Goal: Task Accomplishment & Management: Complete application form

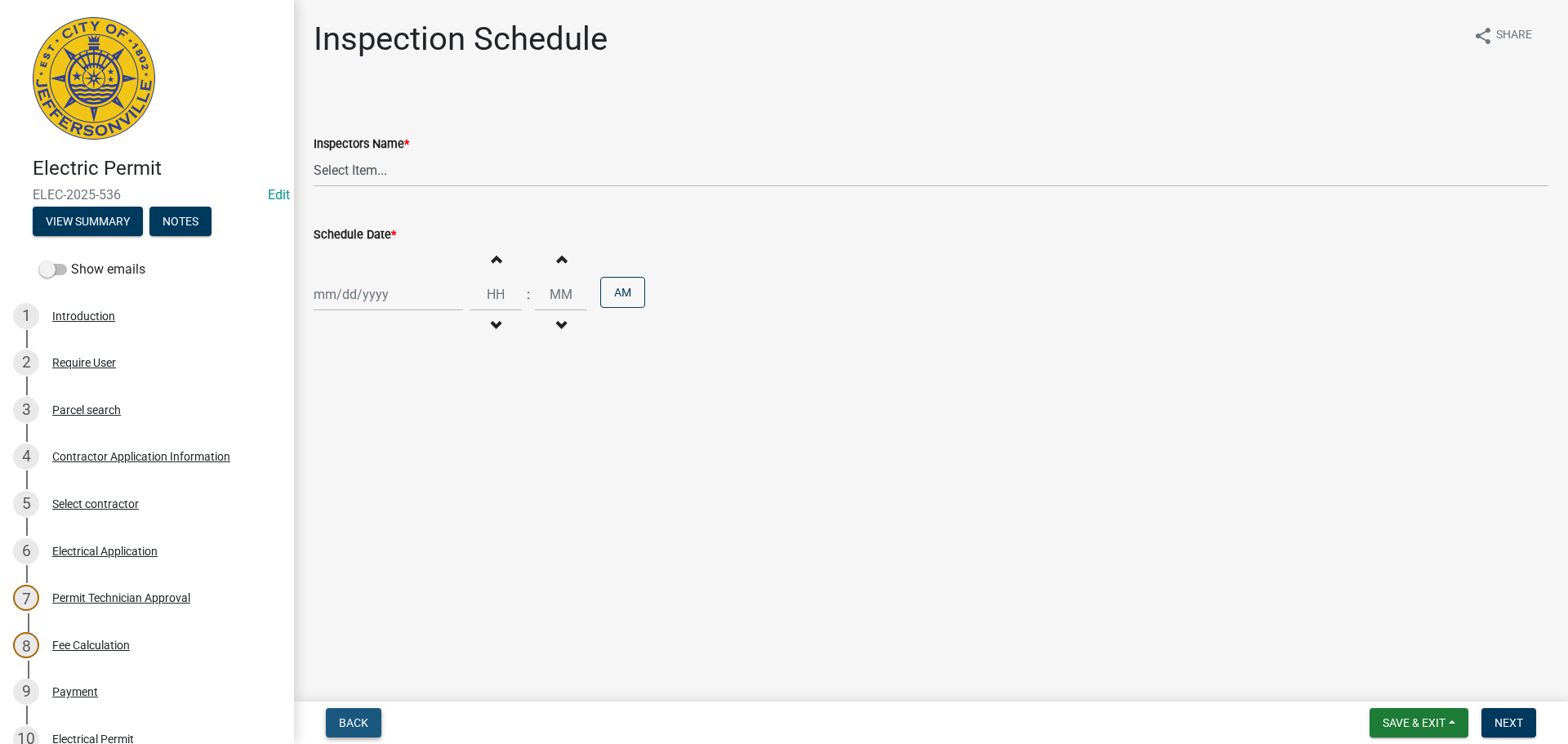
click at [344, 711] on button "Back" at bounding box center [353, 723] width 55 height 29
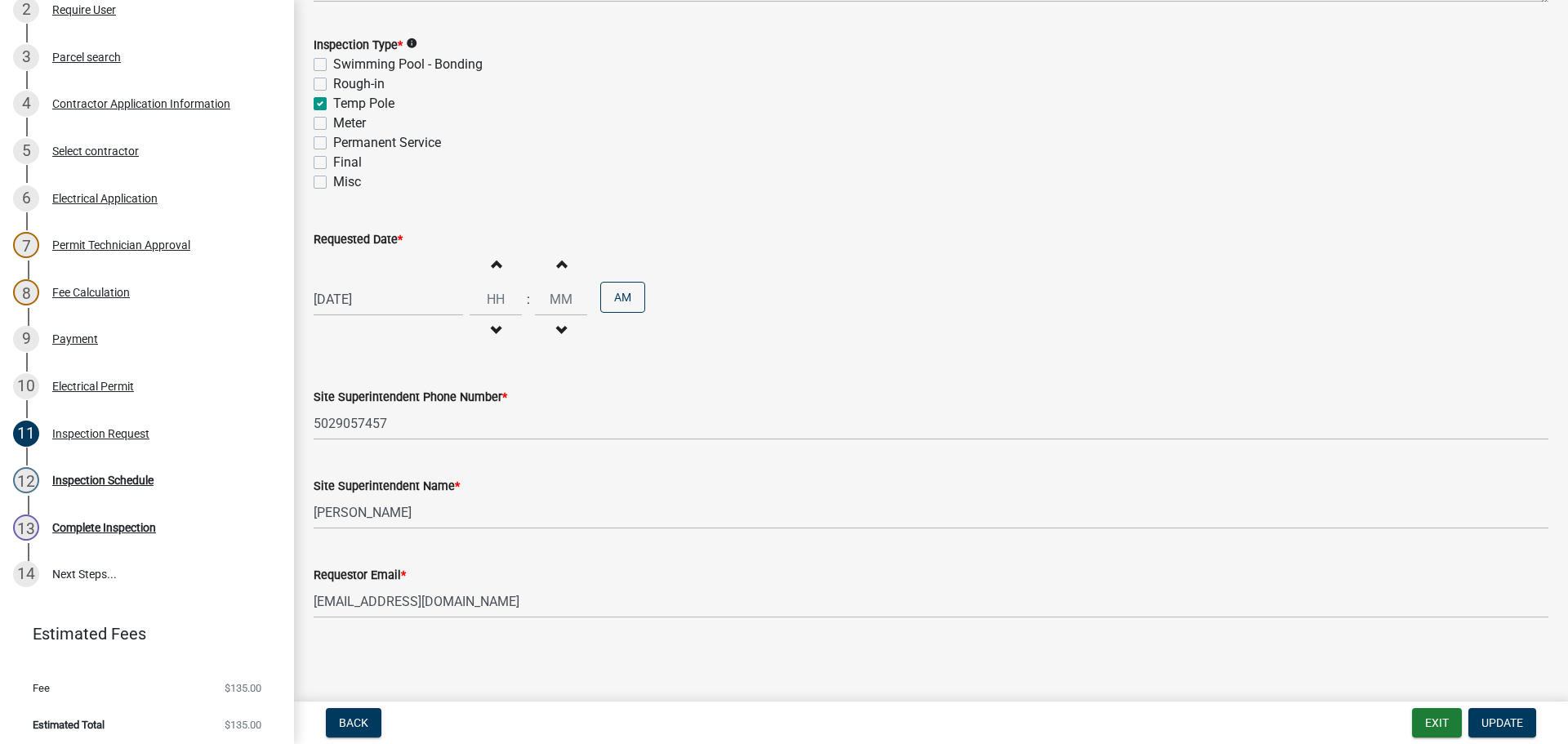
scroll to position [358, 0]
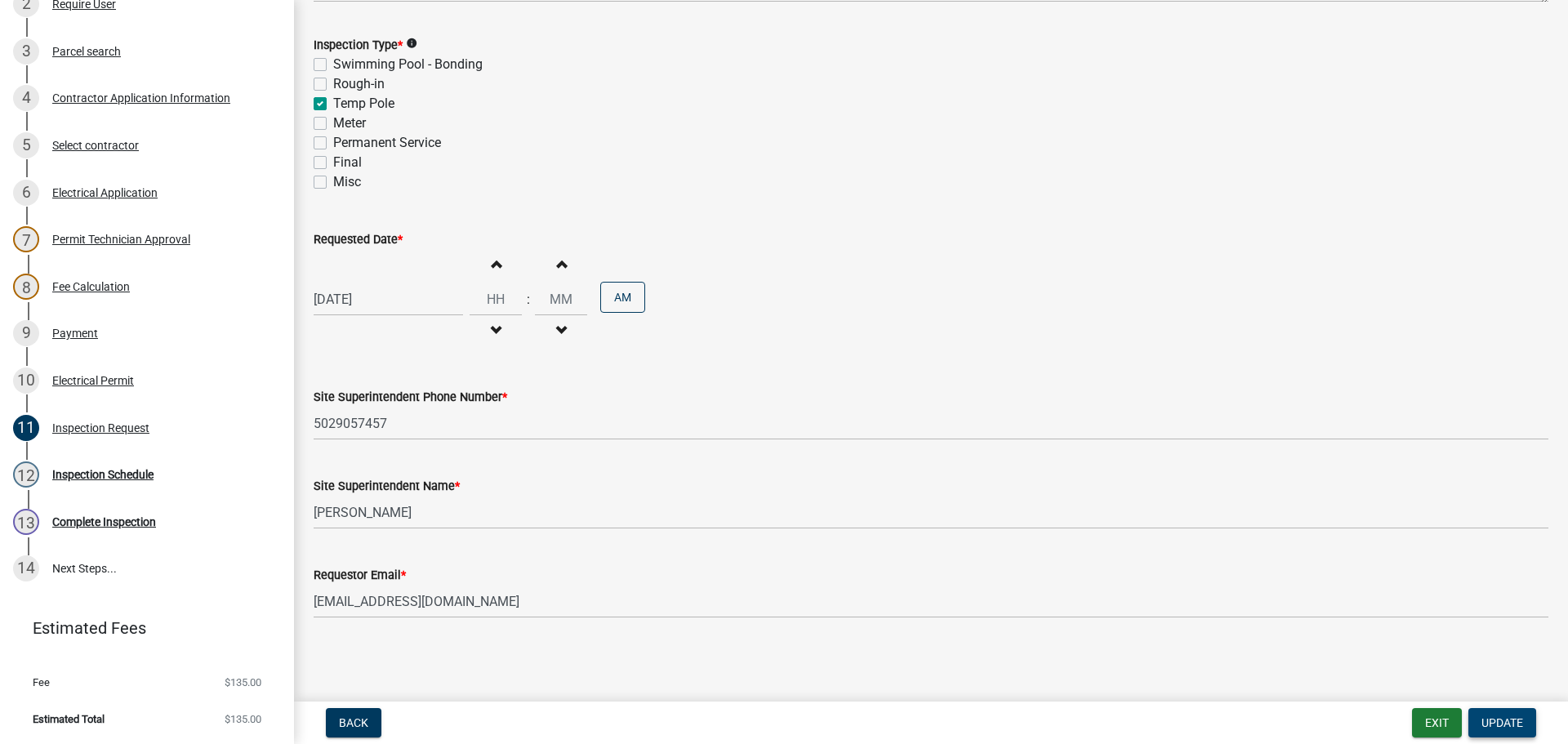
click at [1514, 728] on span "Update" at bounding box center [1501, 723] width 41 height 13
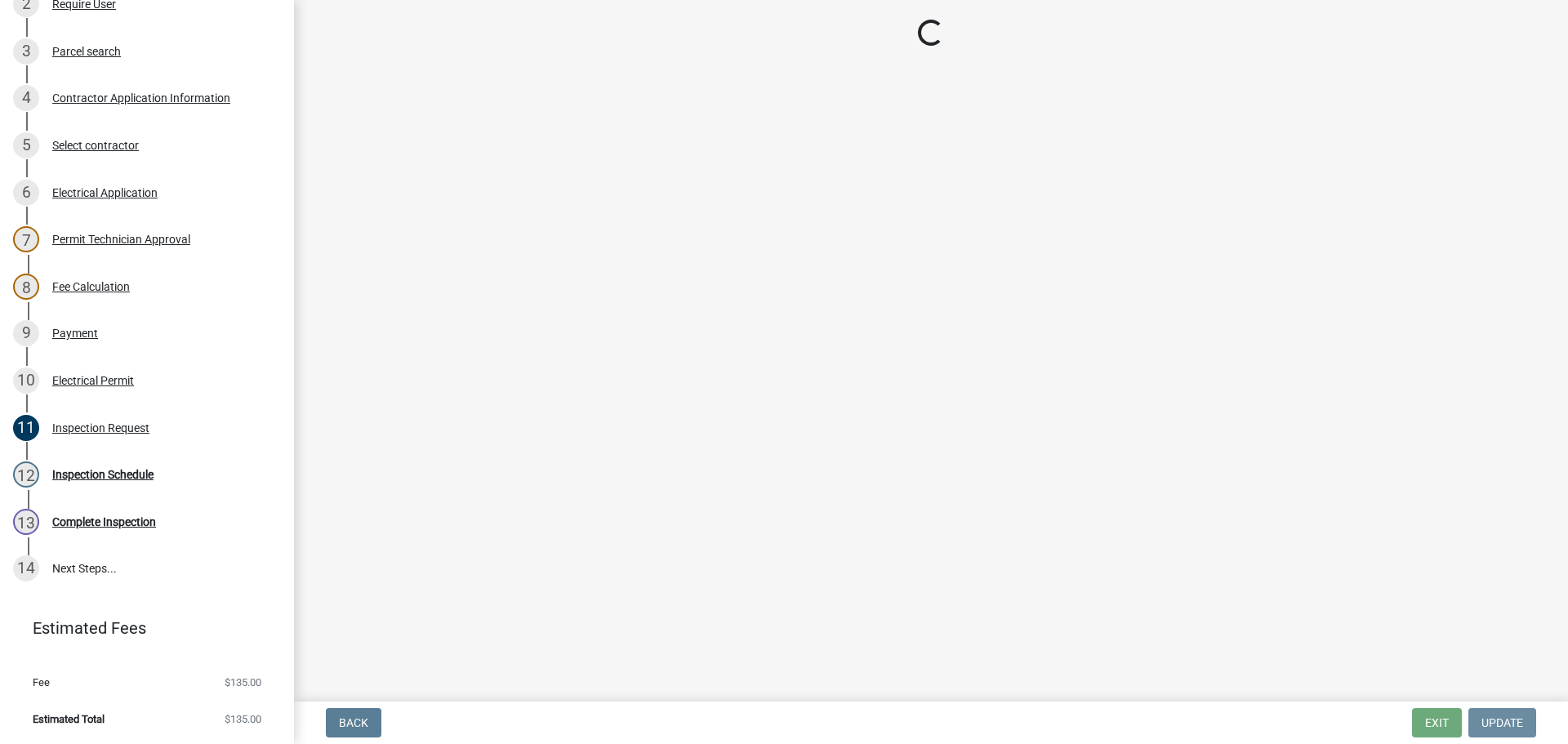
scroll to position [0, 0]
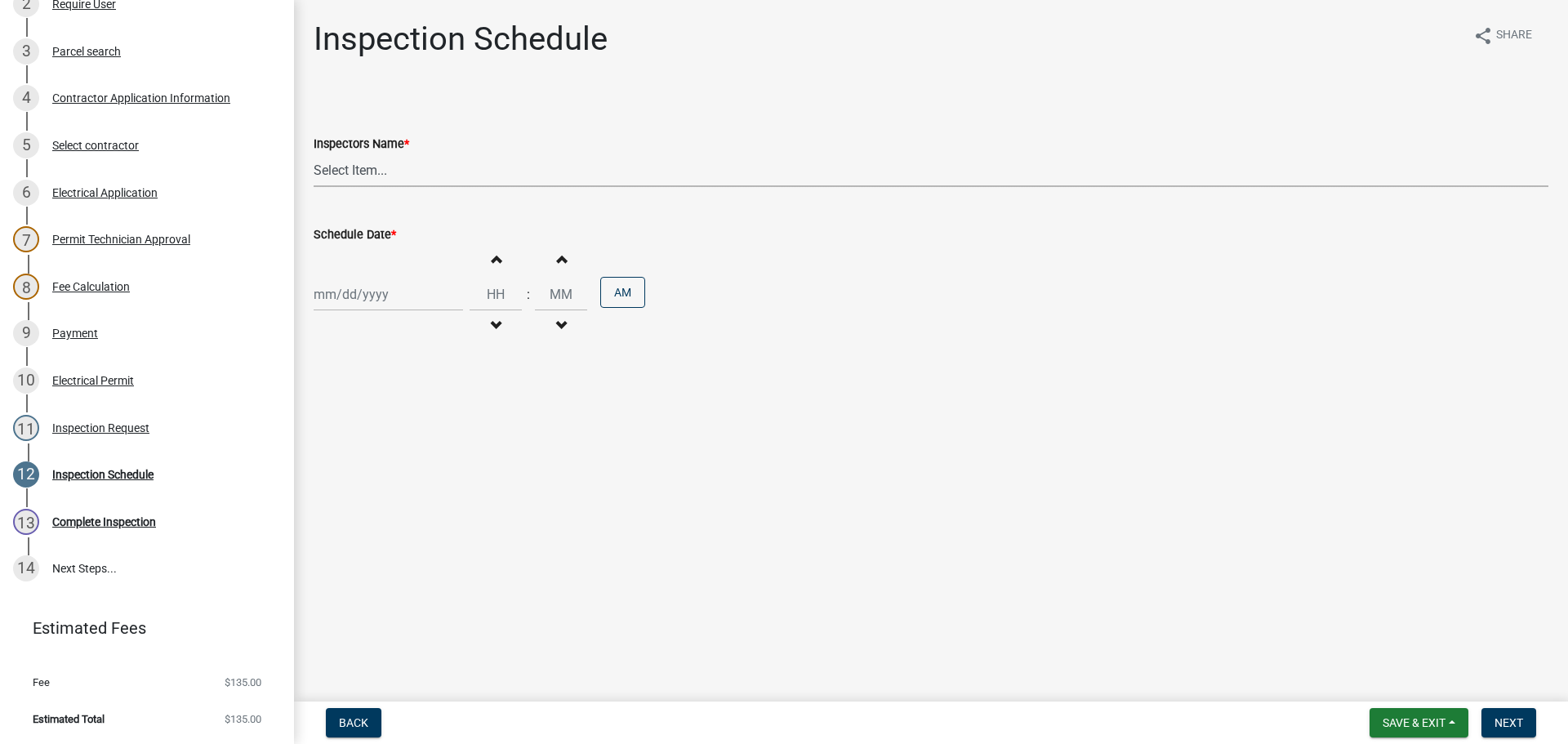
click at [348, 170] on select "Select Item... jramsey (Jeremy Ramsey) MaryFrey (Mary Frey) mkruer (Mike Kruer)…" at bounding box center [930, 170] width 1235 height 33
select select "36a8b8f0-2ef8-43e9-ae06-718f51af8d36"
click at [313, 153] on select "Select Item... jramsey (Jeremy Ramsey) MaryFrey (Mary Frey) mkruer (Mike Kruer)…" at bounding box center [930, 170] width 1235 height 33
select select "10"
select select "2025"
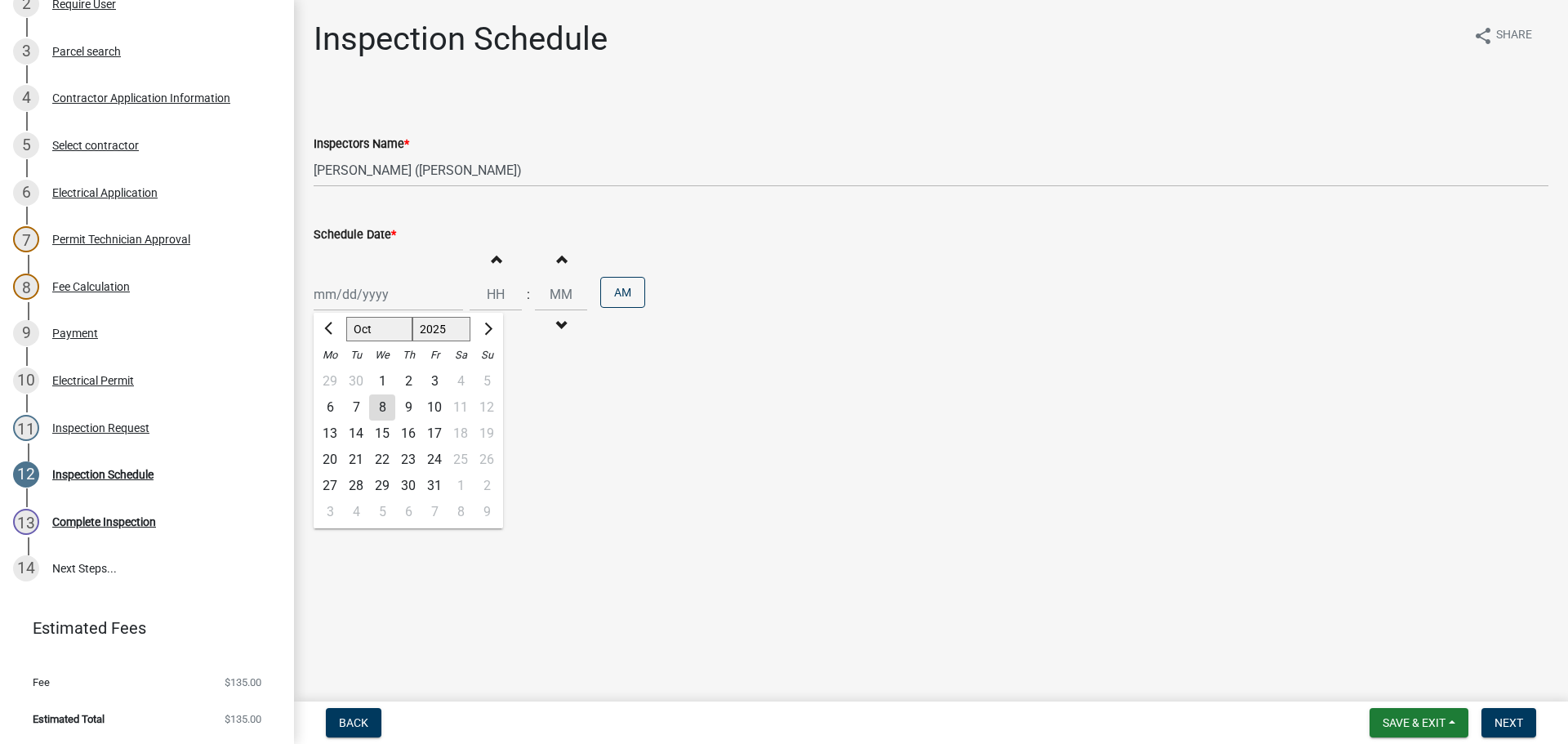
drag, startPoint x: 341, startPoint y: 298, endPoint x: 346, endPoint y: 312, distance: 14.9
click at [341, 298] on div "Jan Feb Mar Apr May Jun Jul Aug Sep Oct Nov Dec 1525 1526 1527 1528 1529 1530 1…" at bounding box center [388, 295] width 150 height 33
click at [411, 403] on div "9" at bounding box center [408, 408] width 26 height 26
type input "10/09/2025"
click at [1502, 721] on span "Next" at bounding box center [1508, 723] width 28 height 13
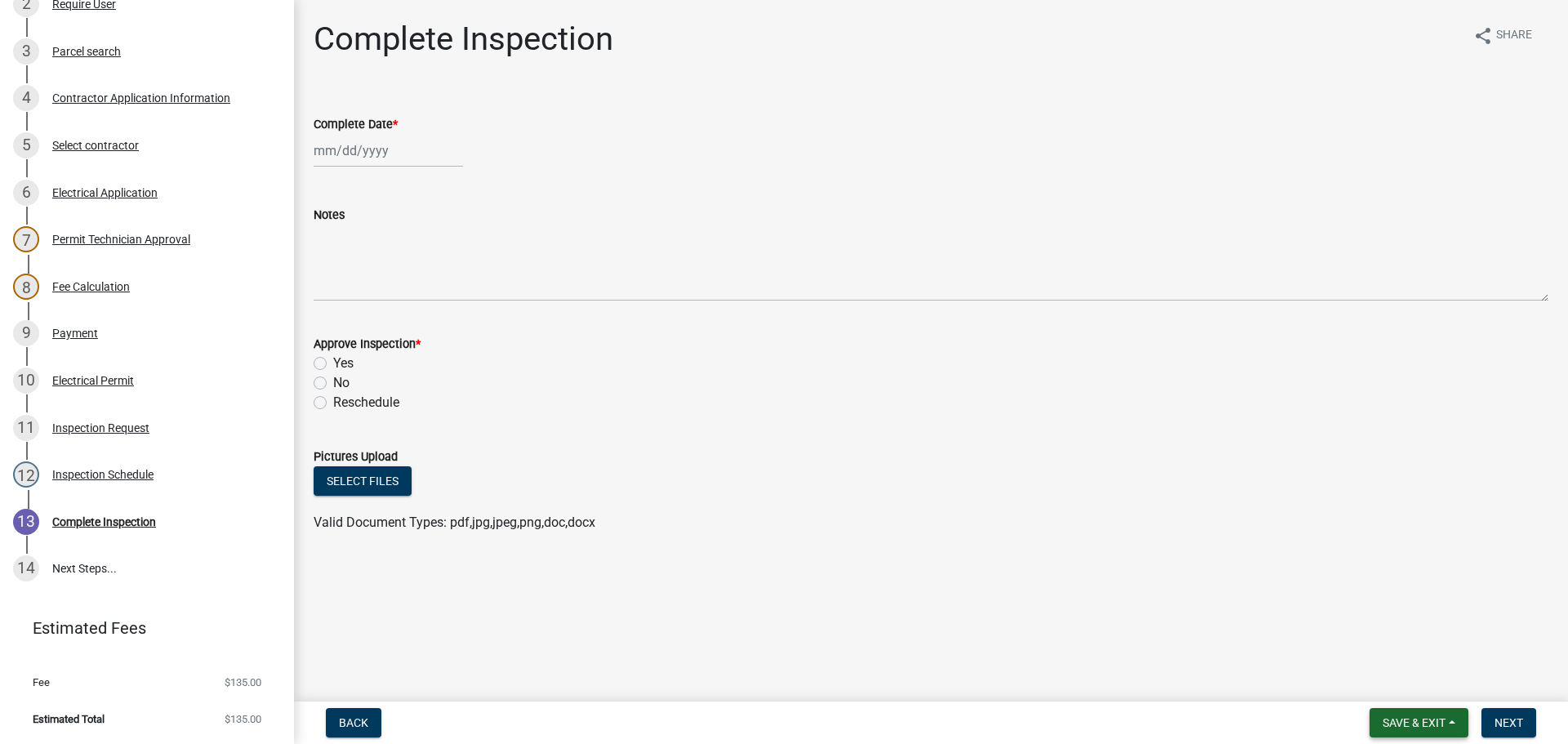
click at [1427, 728] on span "Save & Exit" at bounding box center [1413, 723] width 62 height 13
click at [1393, 682] on button "Save & Exit" at bounding box center [1403, 681] width 130 height 40
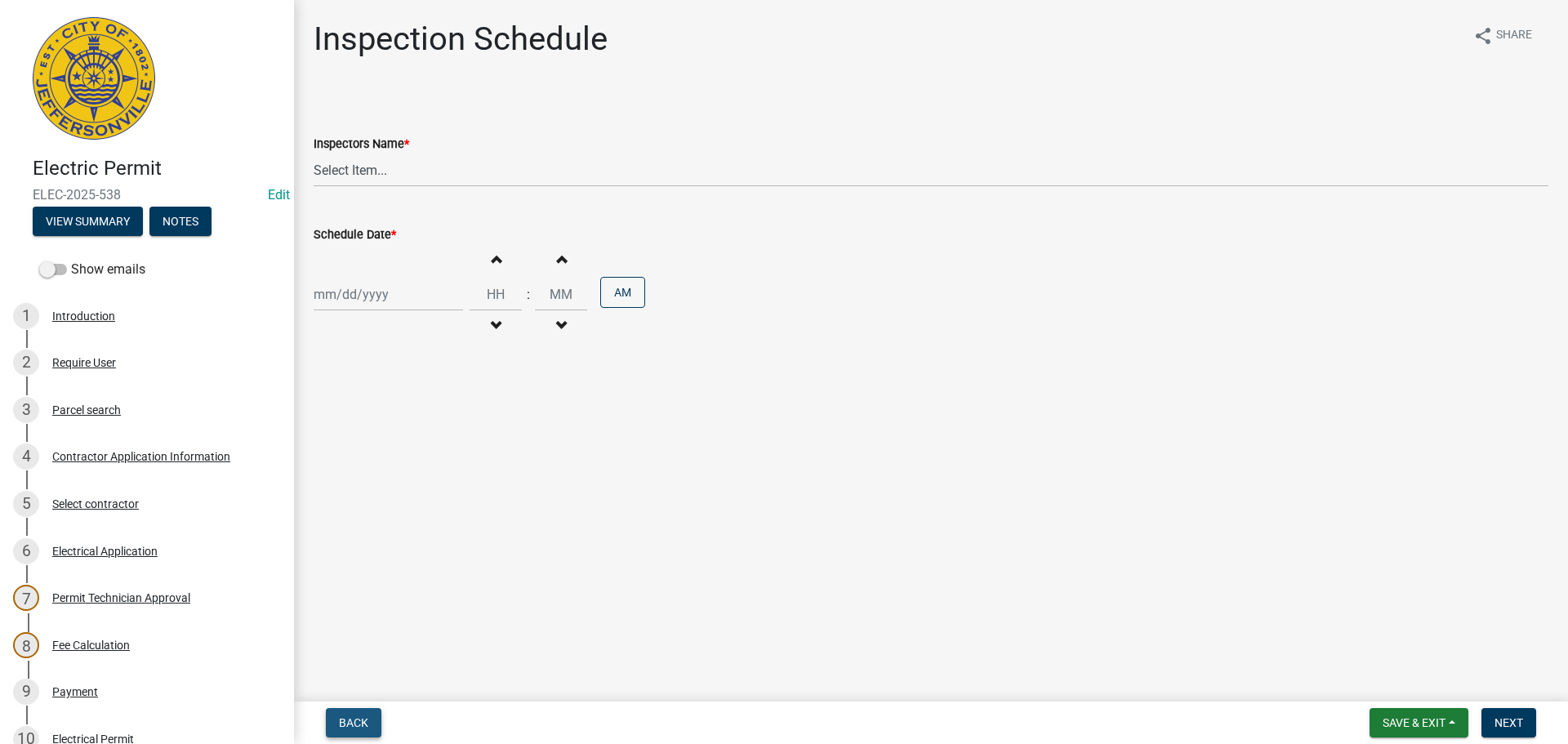
click at [356, 718] on span "Back" at bounding box center [353, 723] width 29 height 13
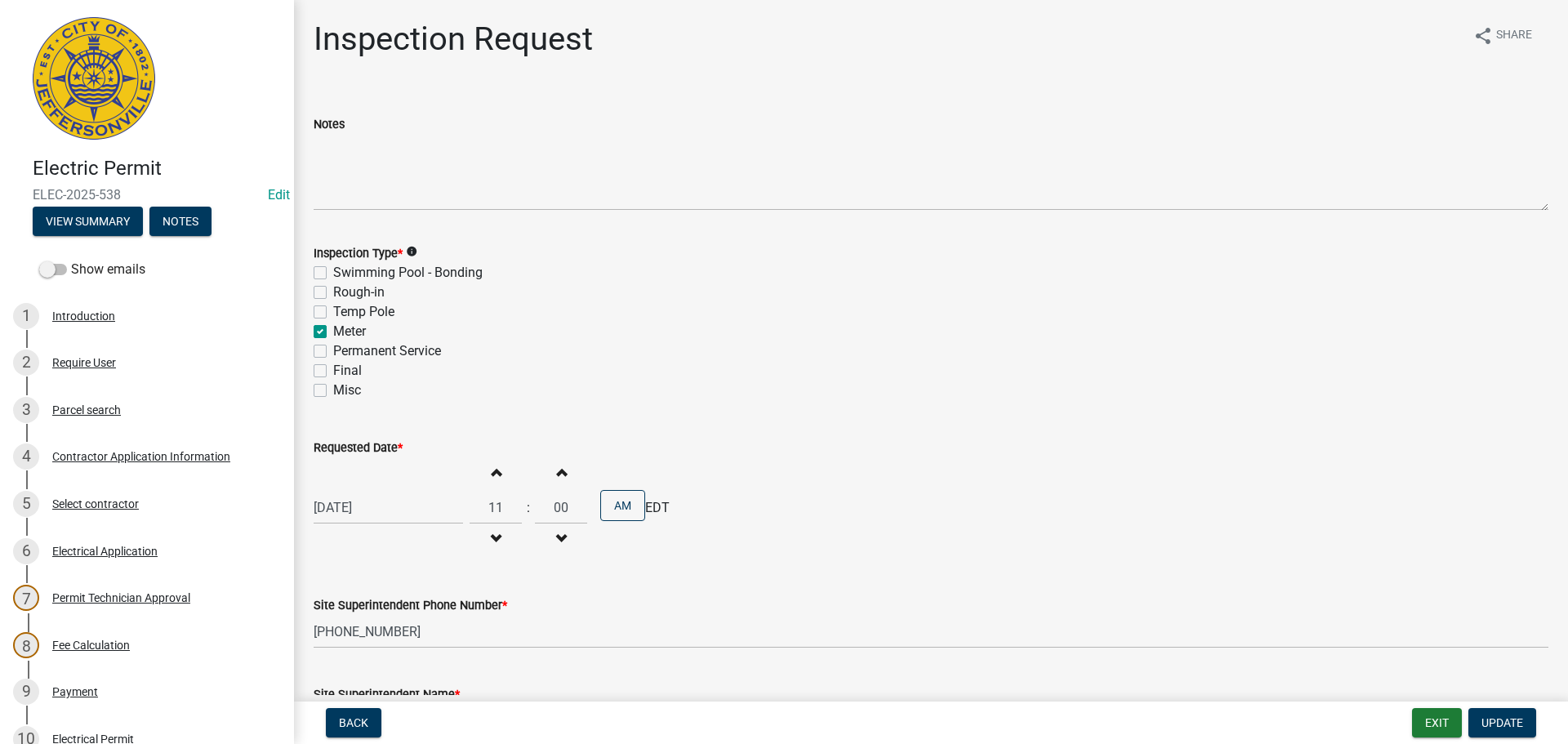
click at [333, 326] on label "Meter" at bounding box center [349, 332] width 33 height 19
click at [333, 326] on input "Meter" at bounding box center [339, 328] width 11 height 11
checkbox input "false"
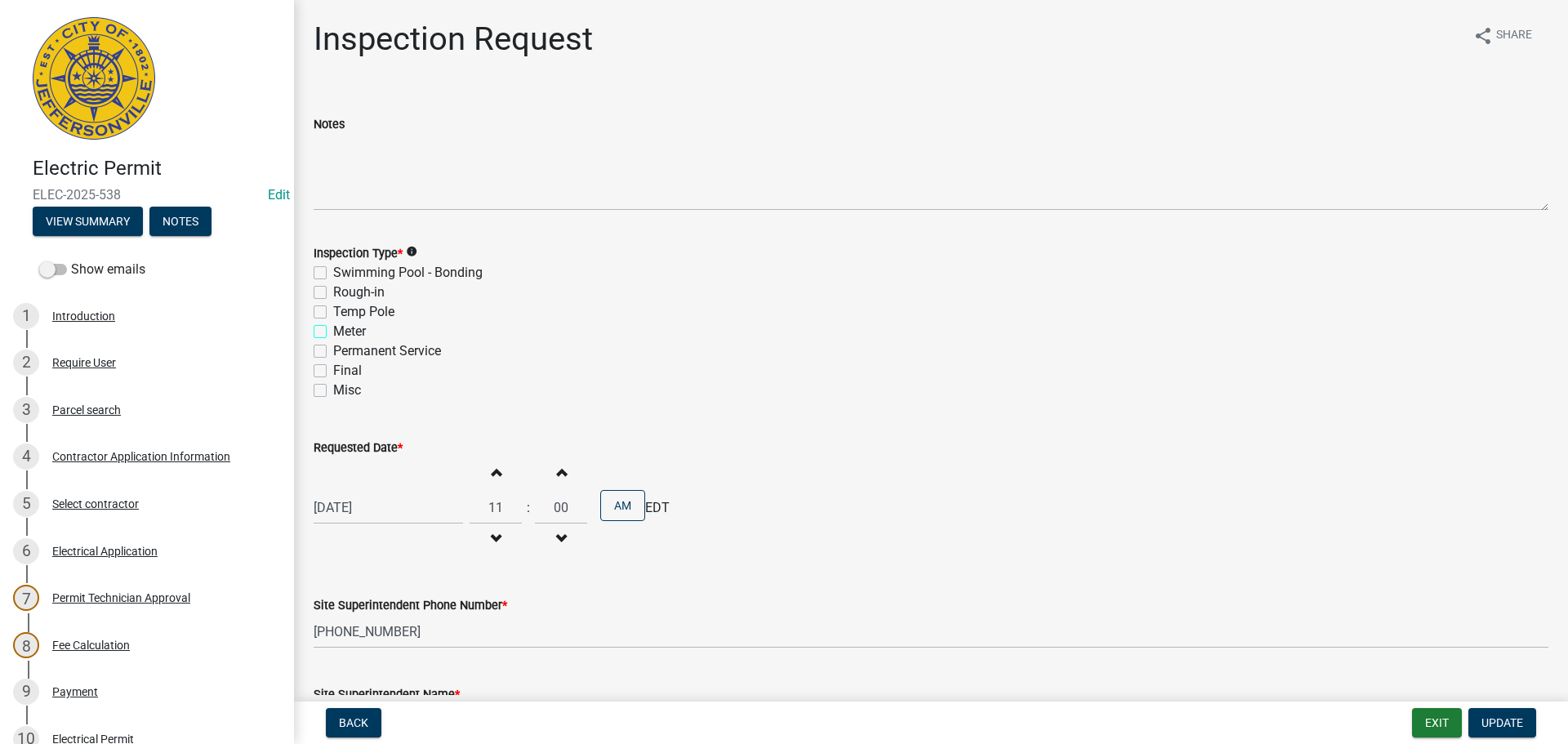
checkbox input "false"
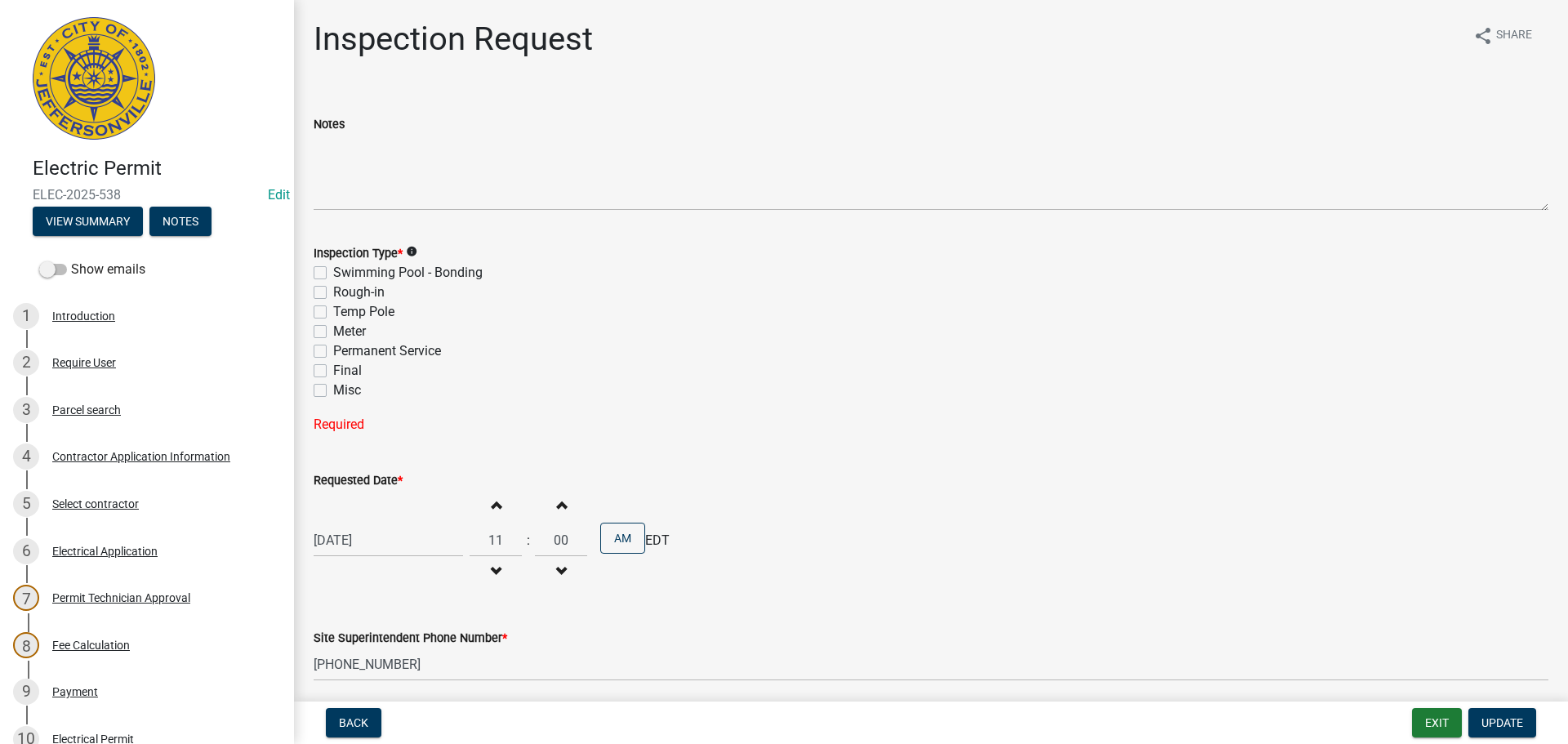
click at [333, 375] on label "Final" at bounding box center [348, 371] width 28 height 19
click at [333, 372] on input "Final" at bounding box center [339, 366] width 11 height 11
checkbox input "true"
checkbox input "false"
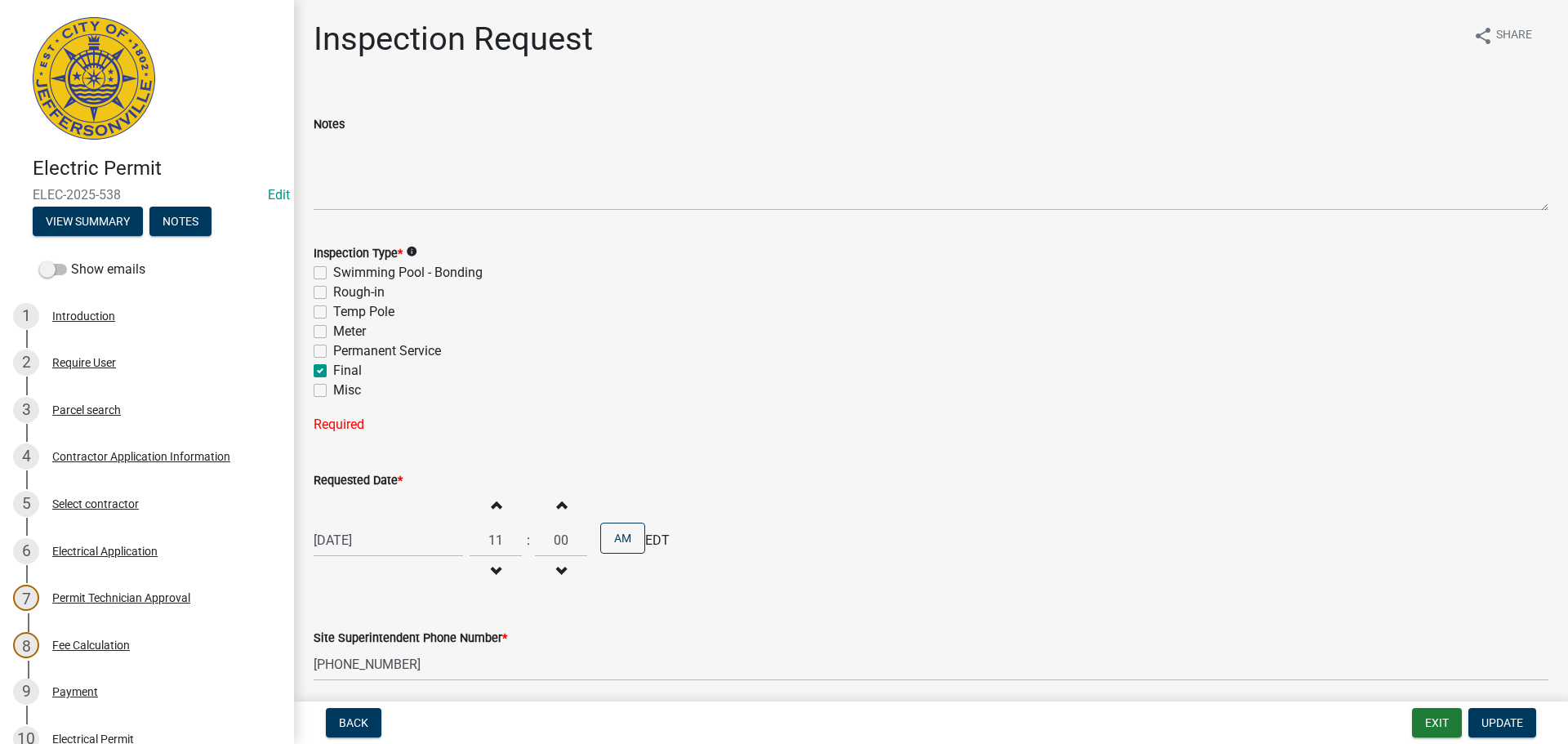
checkbox input "false"
checkbox input "true"
checkbox input "false"
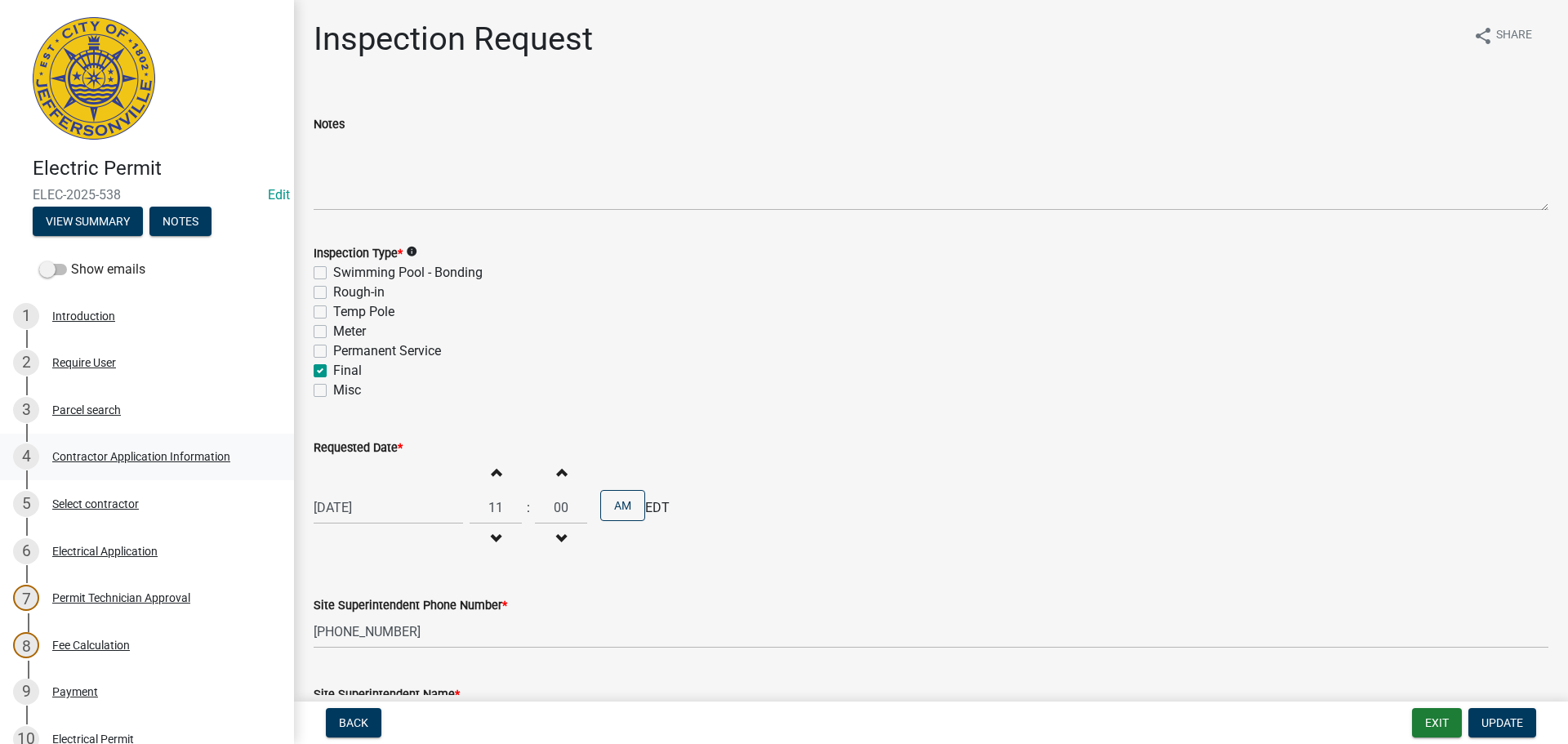
click at [106, 454] on div "Contractor Application Information" at bounding box center [141, 456] width 178 height 11
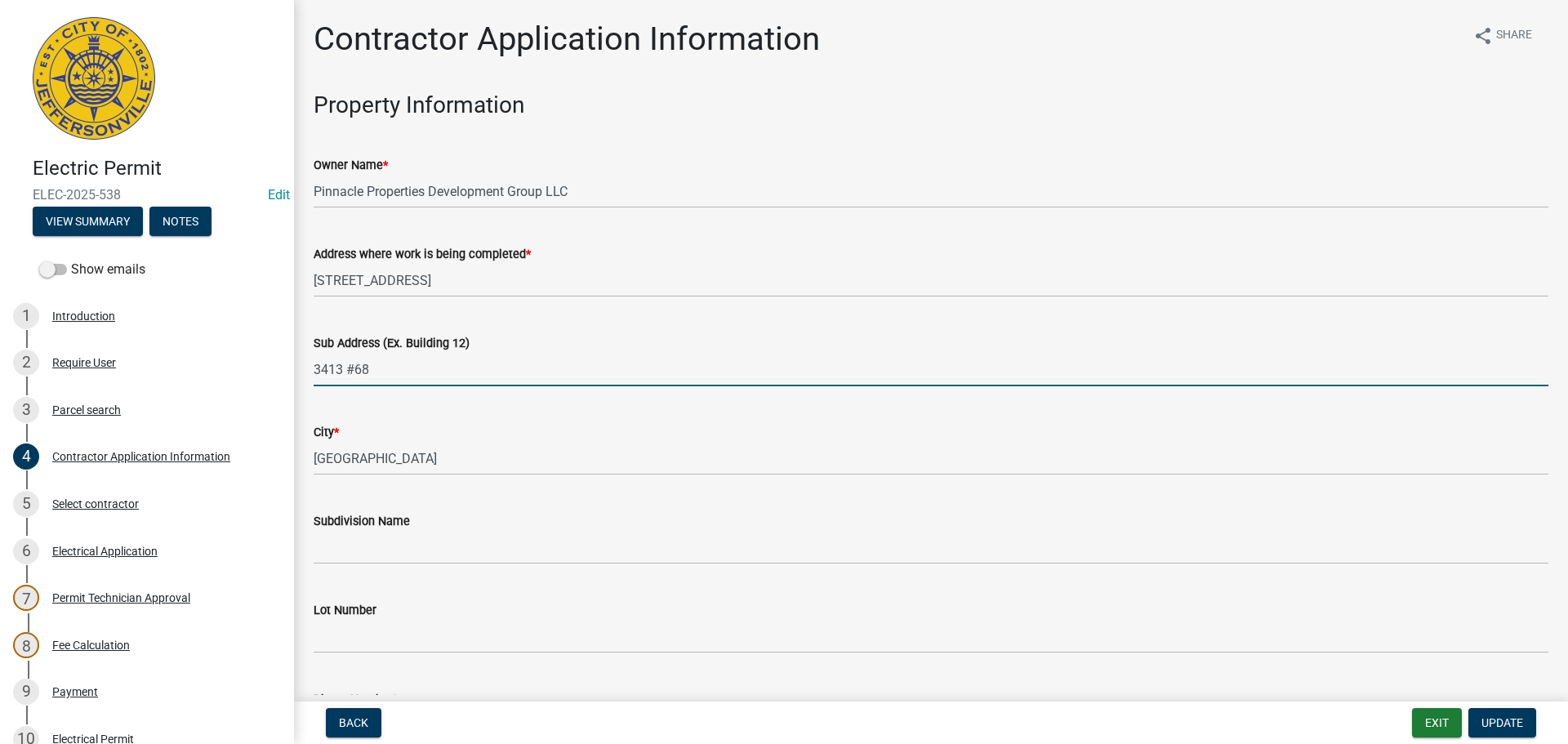
click at [343, 370] on input "3413 #68" at bounding box center [930, 370] width 1235 height 33
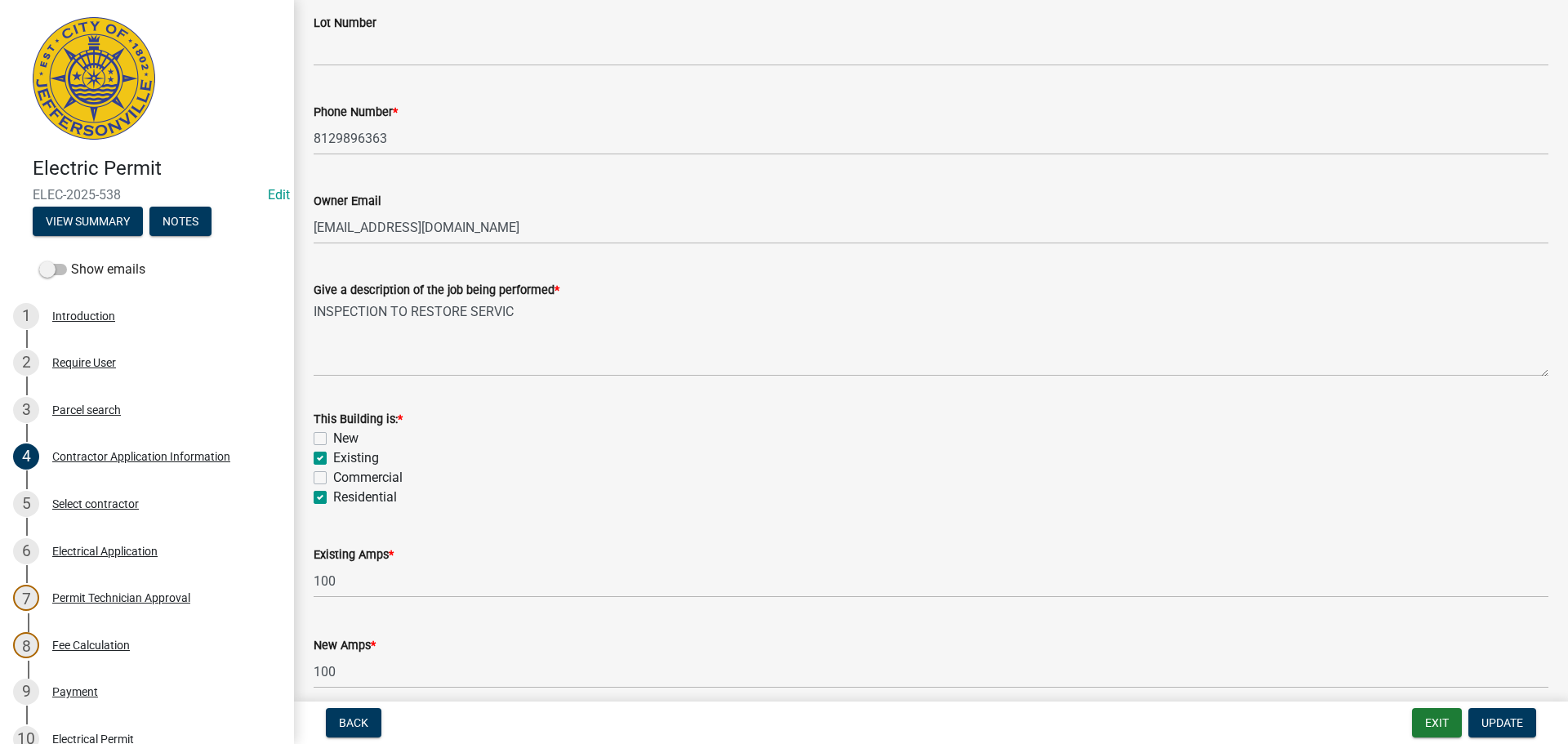
scroll to position [653, 0]
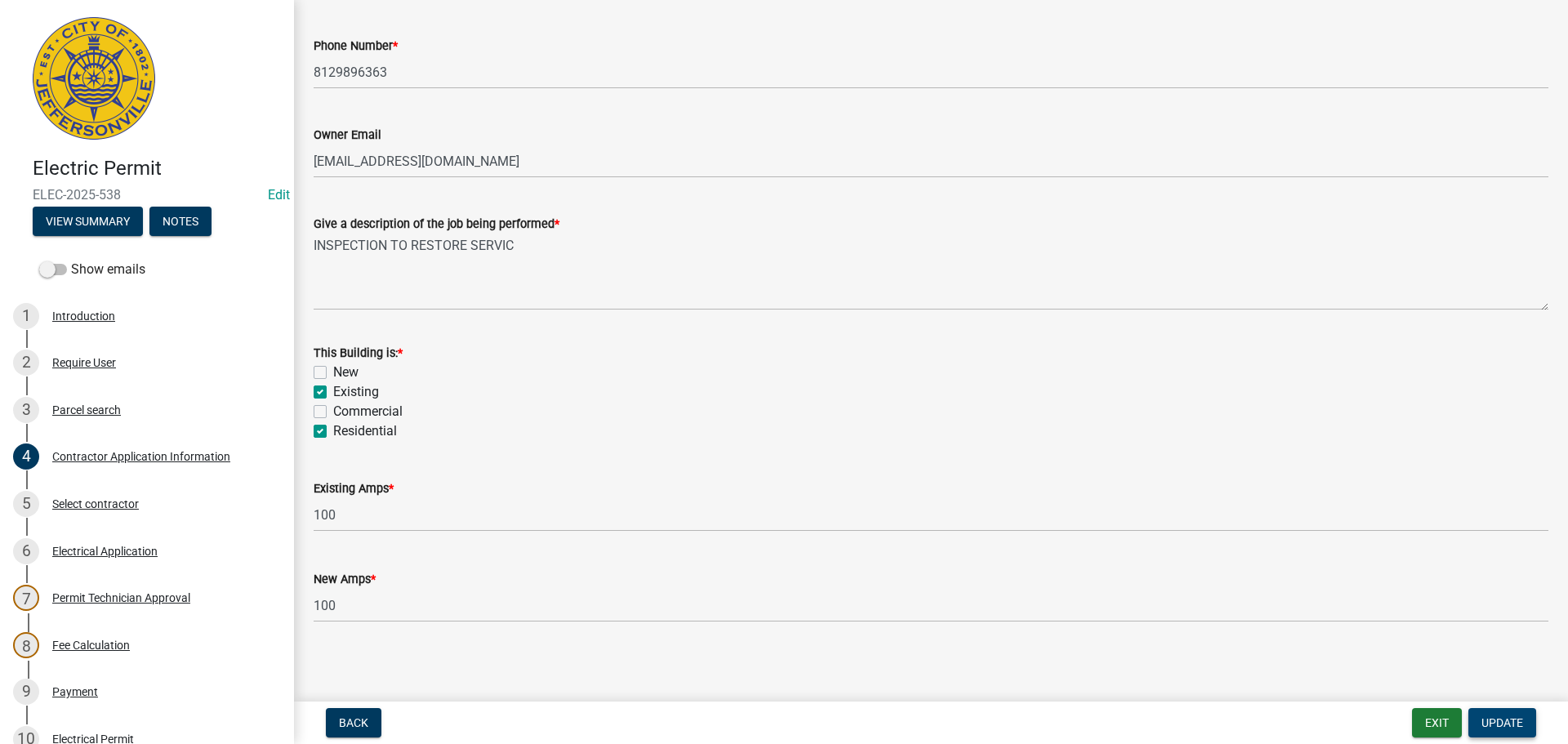
type input "3413 PRESTWICK SQUARE DR., APT. #68"
click at [1513, 721] on span "Update" at bounding box center [1501, 723] width 41 height 13
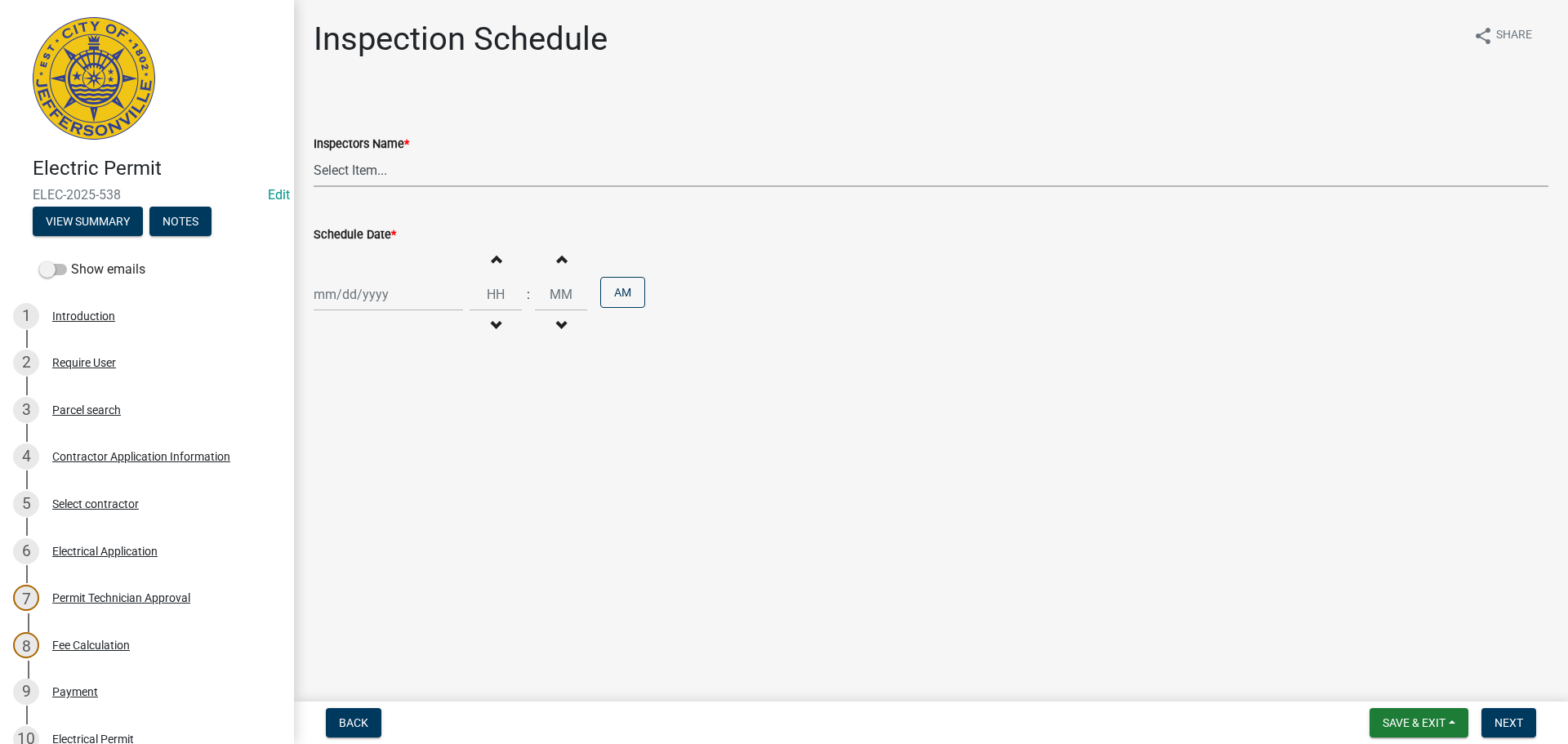
click at [342, 172] on select "Select Item... jramsey (Jeremy Ramsey) MaryFrey (Mary Frey) mkruer (Mike Kruer)…" at bounding box center [930, 170] width 1235 height 33
select select "36a8b8f0-2ef8-43e9-ae06-718f51af8d36"
click at [313, 153] on select "Select Item... jramsey (Jeremy Ramsey) MaryFrey (Mary Frey) mkruer (Mike Kruer)…" at bounding box center [930, 170] width 1235 height 33
select select "10"
select select "2025"
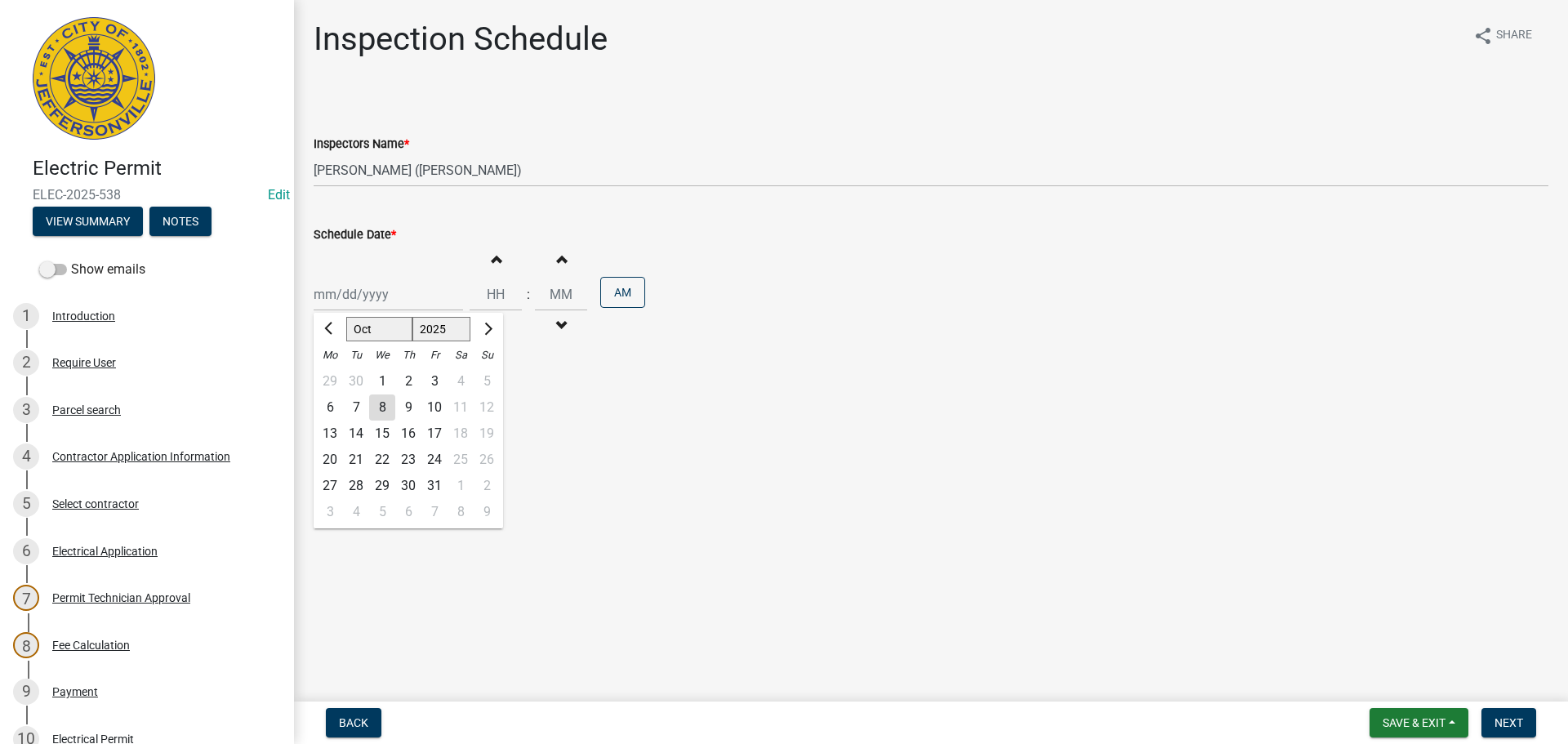
click at [342, 297] on div "Jan Feb Mar Apr May Jun Jul Aug Sep Oct Nov Dec 1525 1526 1527 1528 1529 1530 1…" at bounding box center [388, 295] width 150 height 33
click at [411, 408] on div "9" at bounding box center [408, 408] width 26 height 26
type input "10/09/2025"
click at [1512, 722] on span "Next" at bounding box center [1508, 723] width 28 height 13
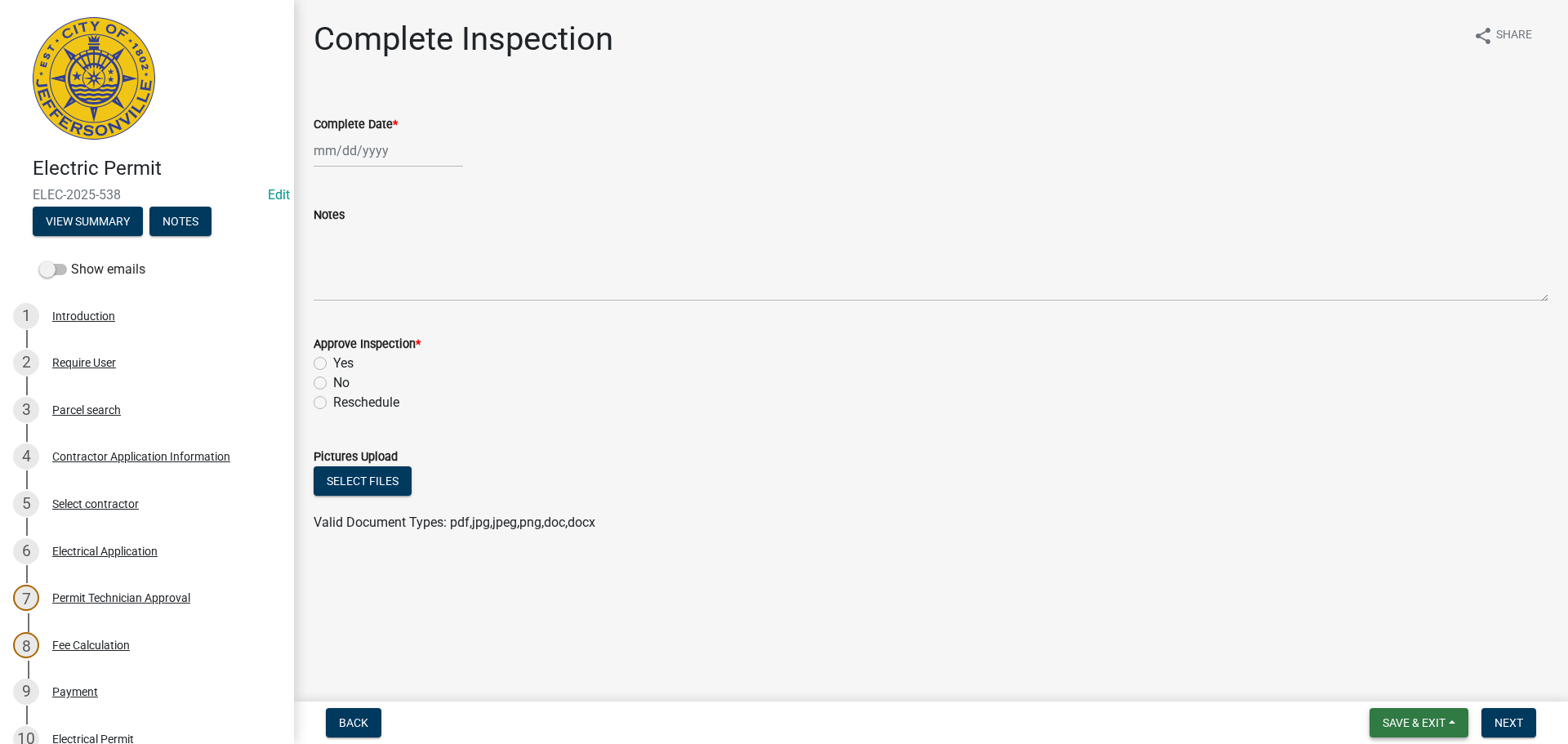
click at [1403, 721] on span "Save & Exit" at bounding box center [1413, 723] width 62 height 13
click at [1391, 679] on button "Save & Exit" at bounding box center [1403, 681] width 130 height 40
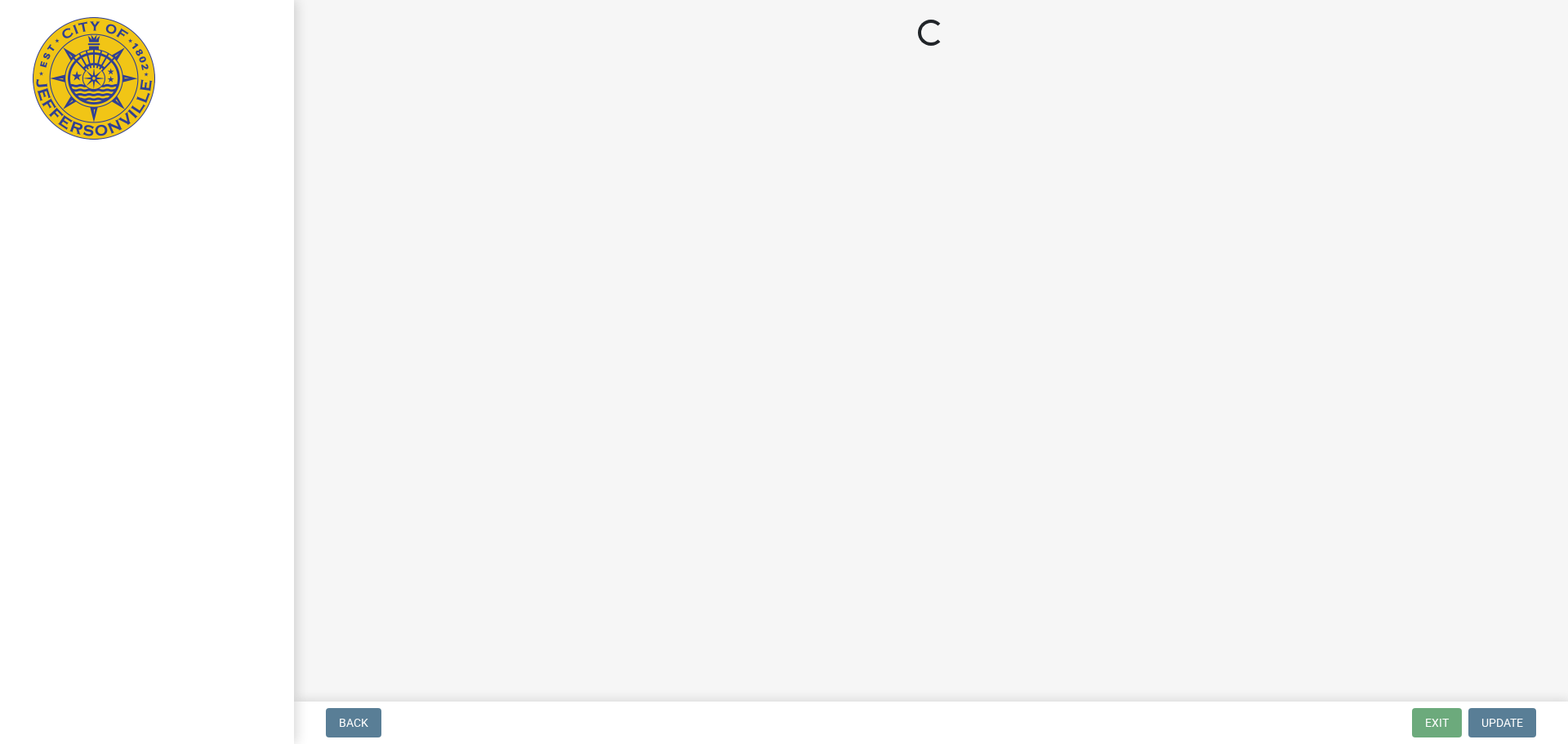
select select "3: 3"
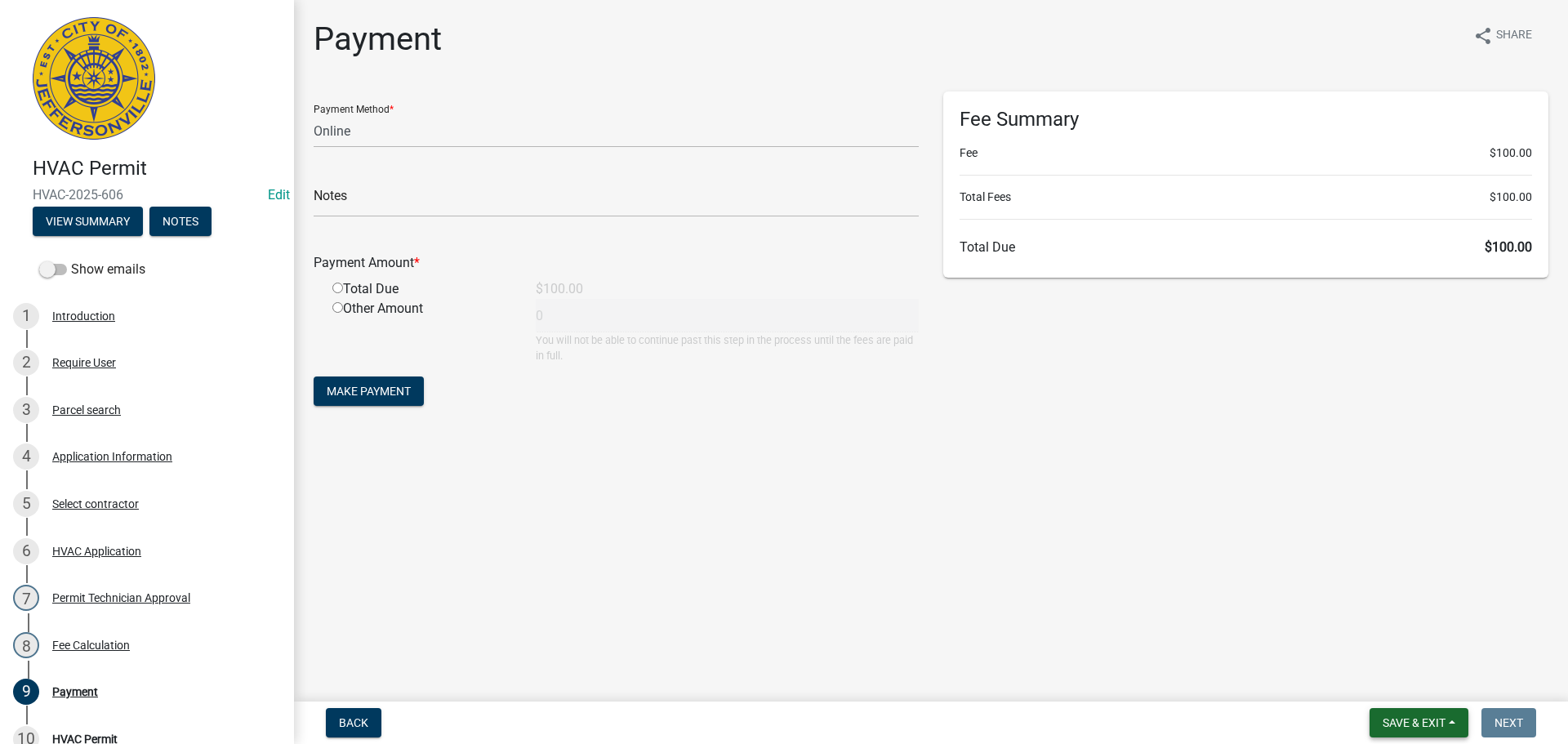
click at [1400, 734] on button "Save & Exit" at bounding box center [1418, 723] width 99 height 29
click at [1386, 685] on button "Save & Exit" at bounding box center [1403, 681] width 130 height 40
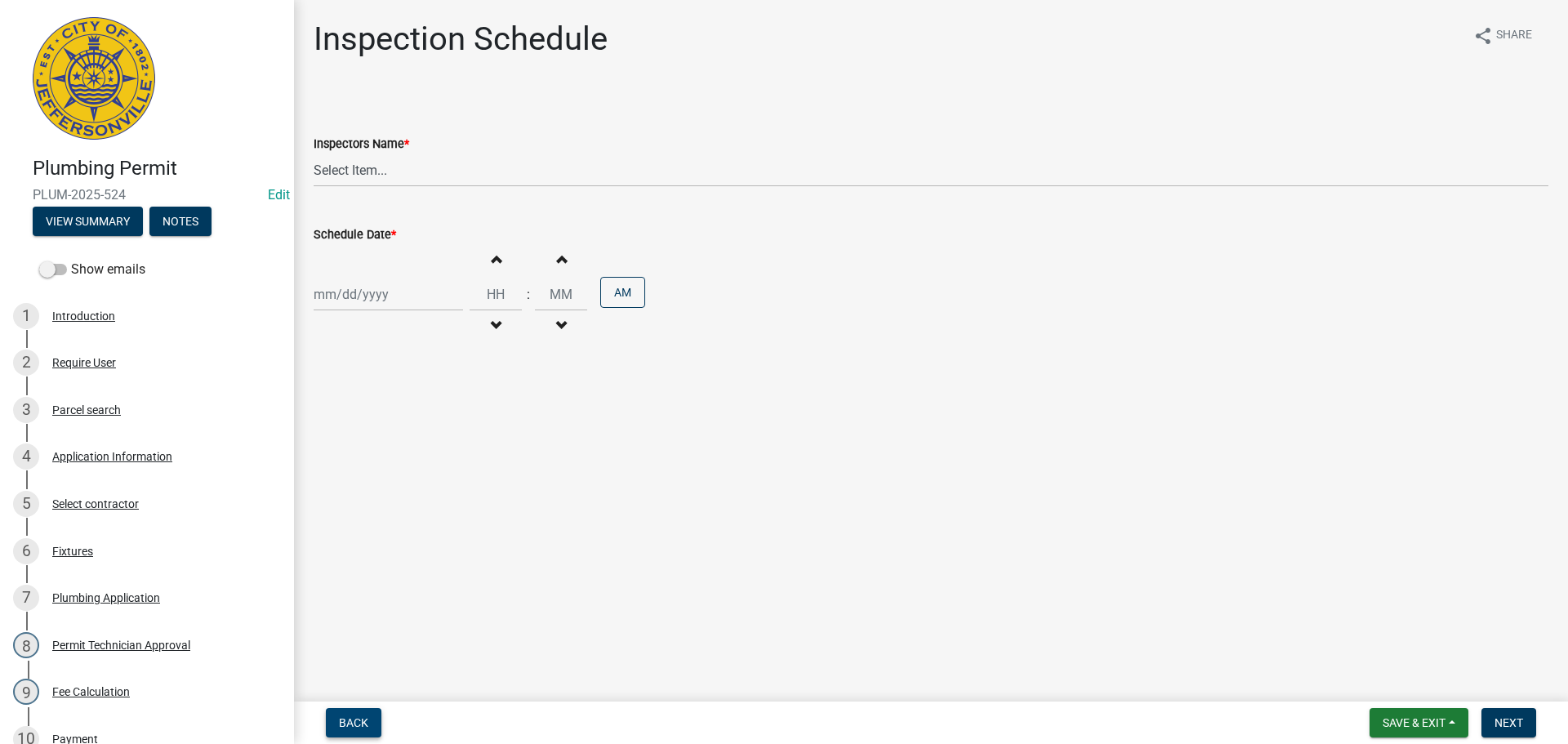
drag, startPoint x: 346, startPoint y: 712, endPoint x: 370, endPoint y: 707, distance: 24.5
click at [346, 712] on button "Back" at bounding box center [353, 723] width 55 height 29
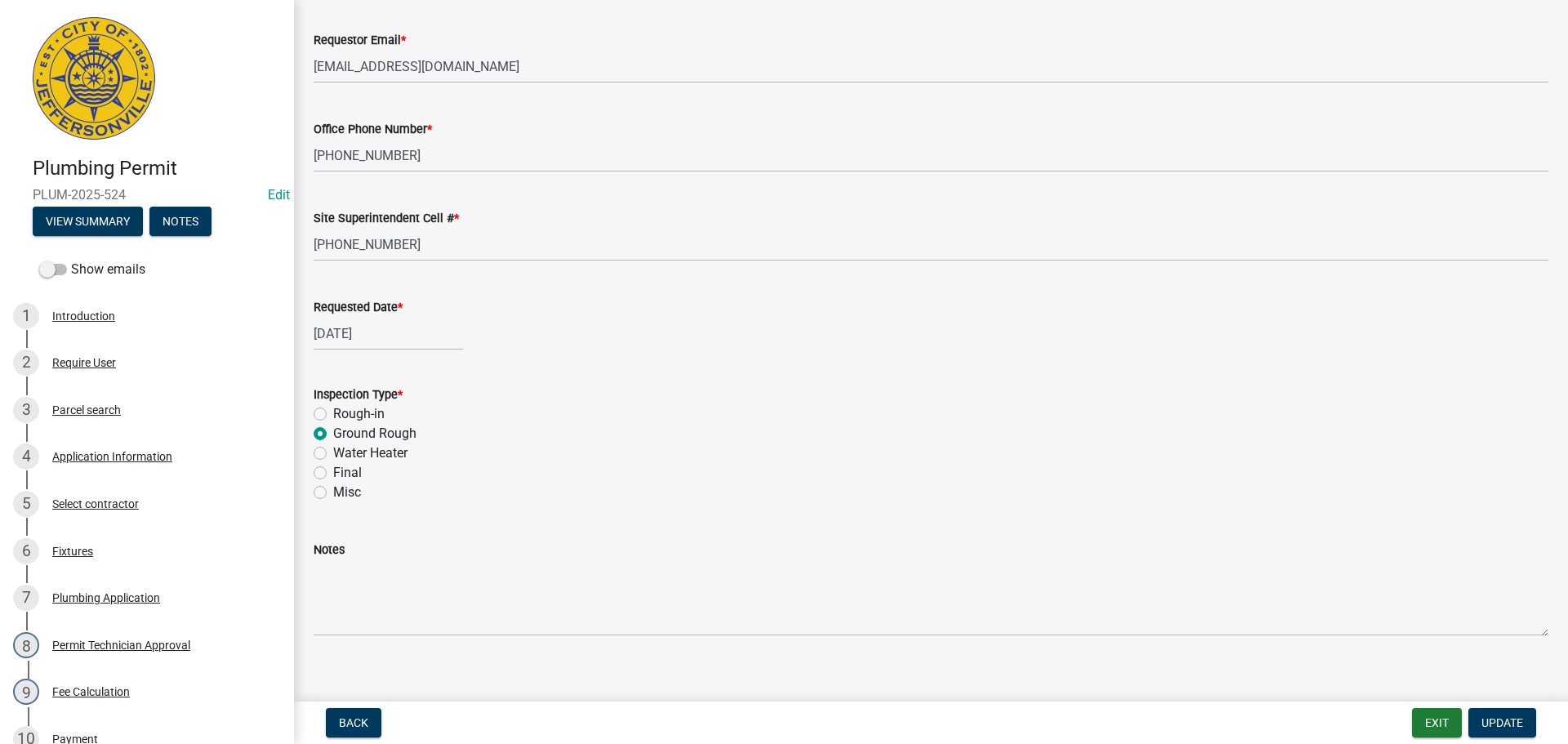
scroll to position [191, 0]
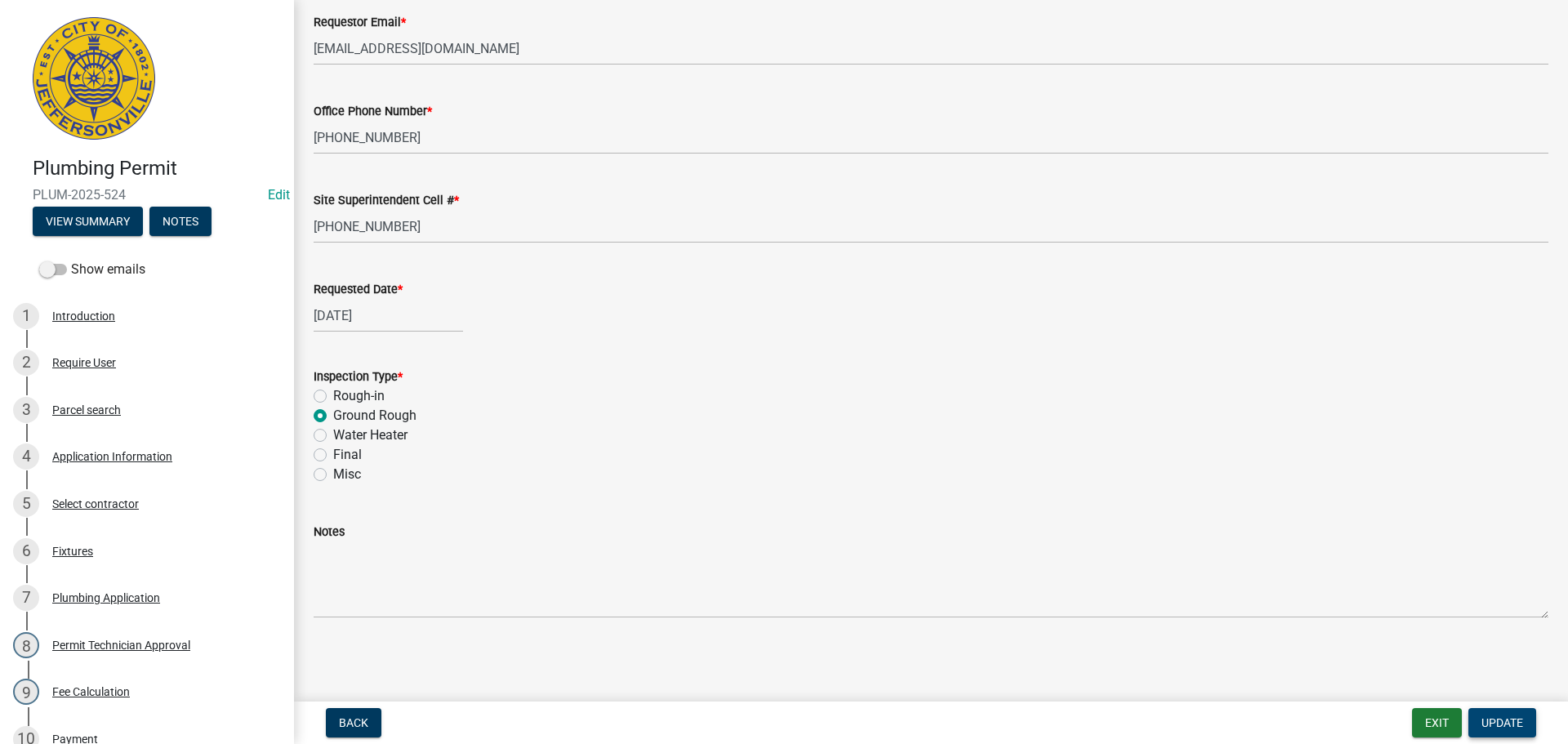
click at [1502, 717] on span "Update" at bounding box center [1501, 723] width 41 height 13
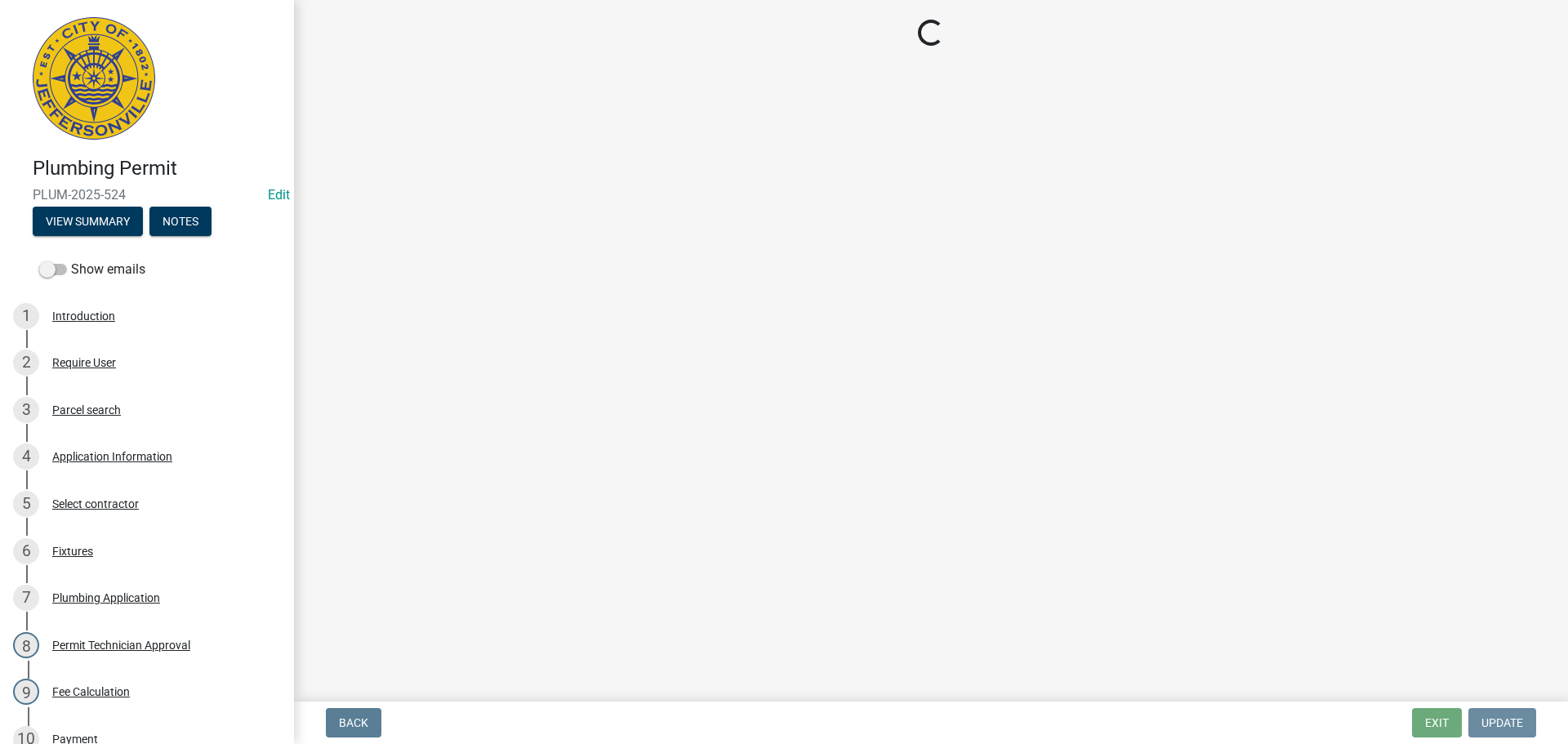
scroll to position [0, 0]
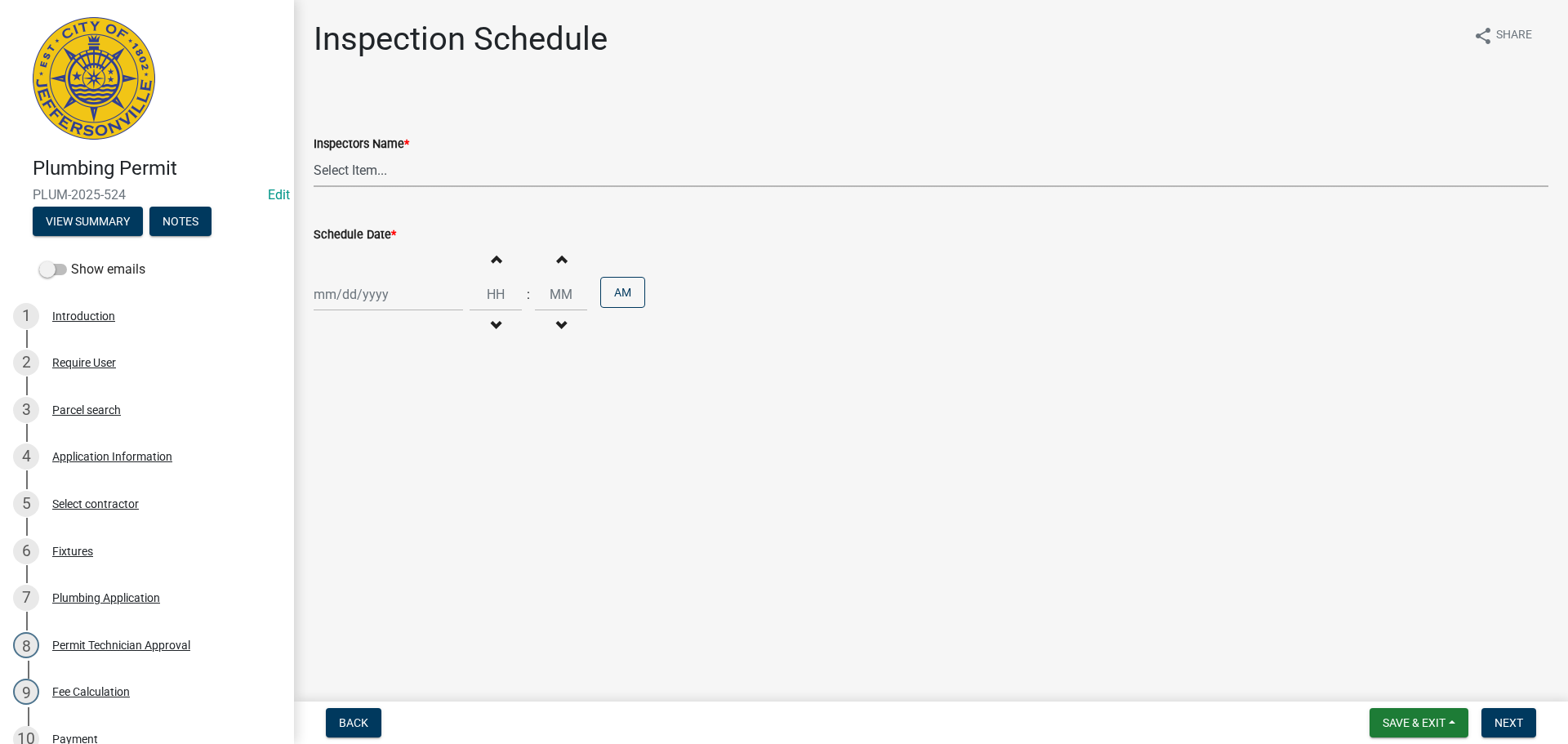
click at [339, 169] on select "Select Item... jramsey (Jeremy Ramsey) MaryFrey (Mary Frey) mkruer (Mike Kruer)…" at bounding box center [930, 170] width 1235 height 33
select select "13c97fbc-c819-4cee-844a-0db3d3c4db95"
click at [313, 153] on select "Select Item... jramsey (Jeremy Ramsey) MaryFrey (Mary Frey) mkruer (Mike Kruer)…" at bounding box center [930, 170] width 1235 height 33
click at [341, 283] on div at bounding box center [388, 295] width 150 height 33
select select "10"
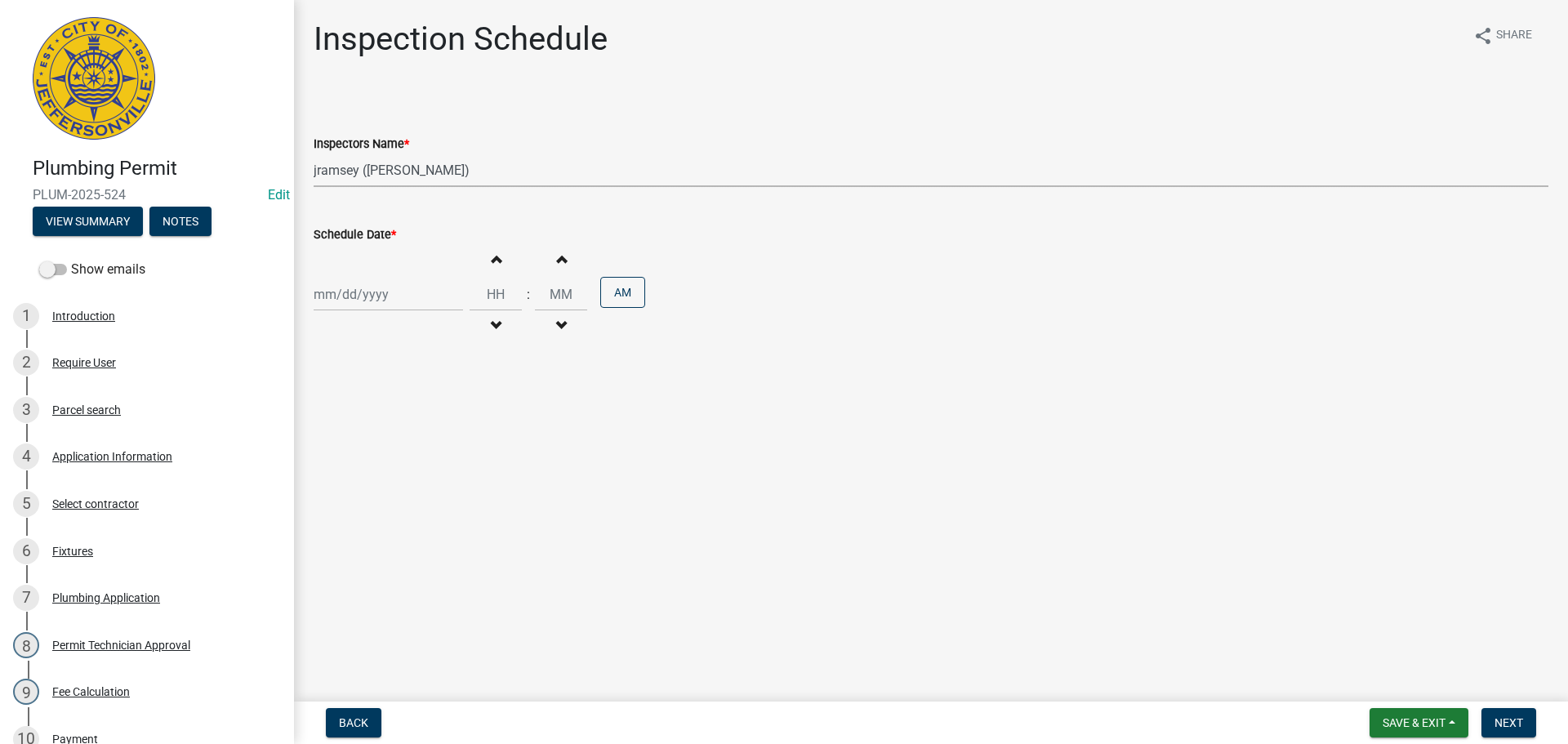
select select "2025"
drag, startPoint x: 402, startPoint y: 403, endPoint x: 546, endPoint y: 429, distance: 146.3
click at [405, 405] on div "9" at bounding box center [408, 408] width 26 height 26
type input "10/09/2025"
click at [1513, 718] on span "Next" at bounding box center [1508, 723] width 28 height 13
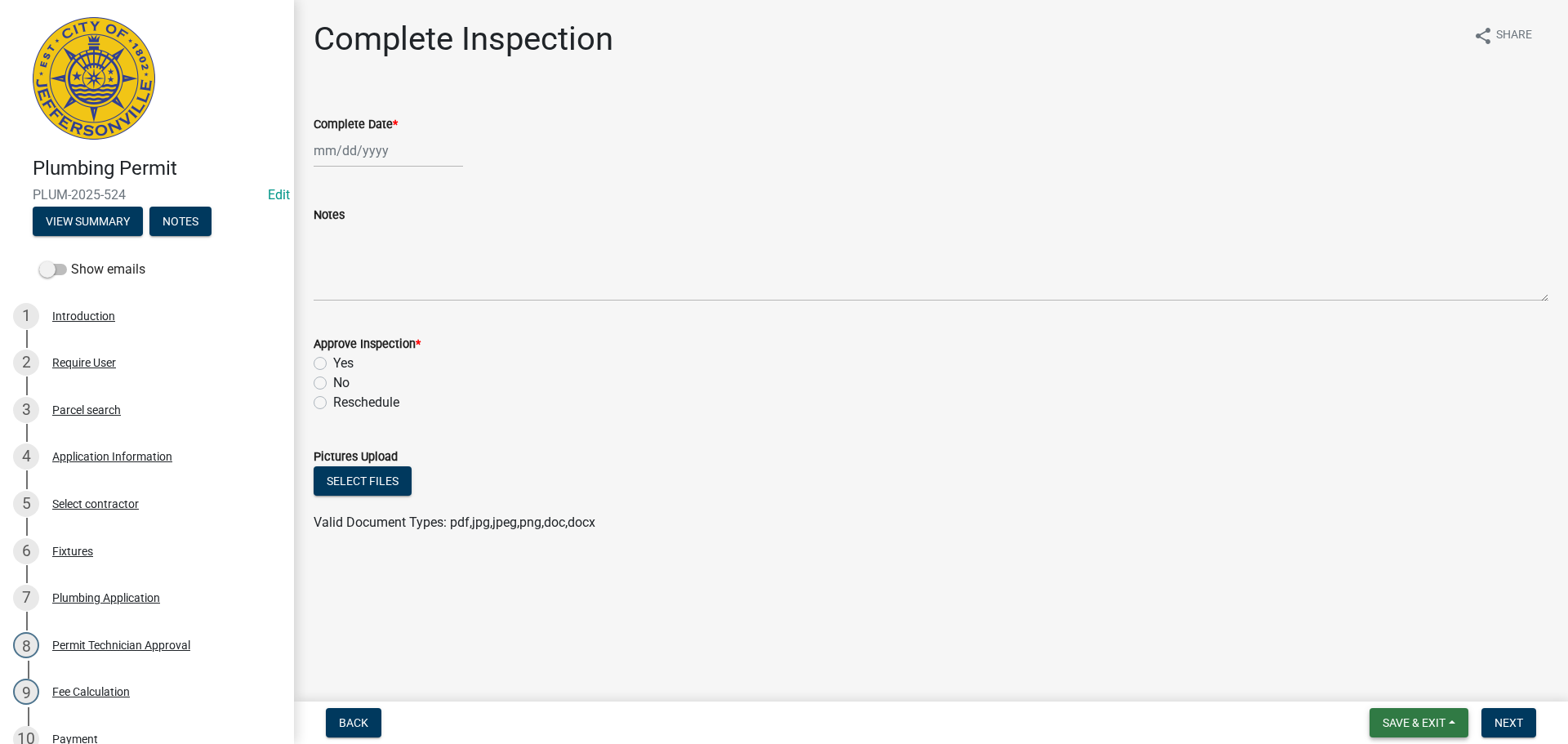
click at [1397, 720] on span "Save & Exit" at bounding box center [1413, 723] width 62 height 13
click at [1375, 690] on button "Save & Exit" at bounding box center [1403, 681] width 130 height 40
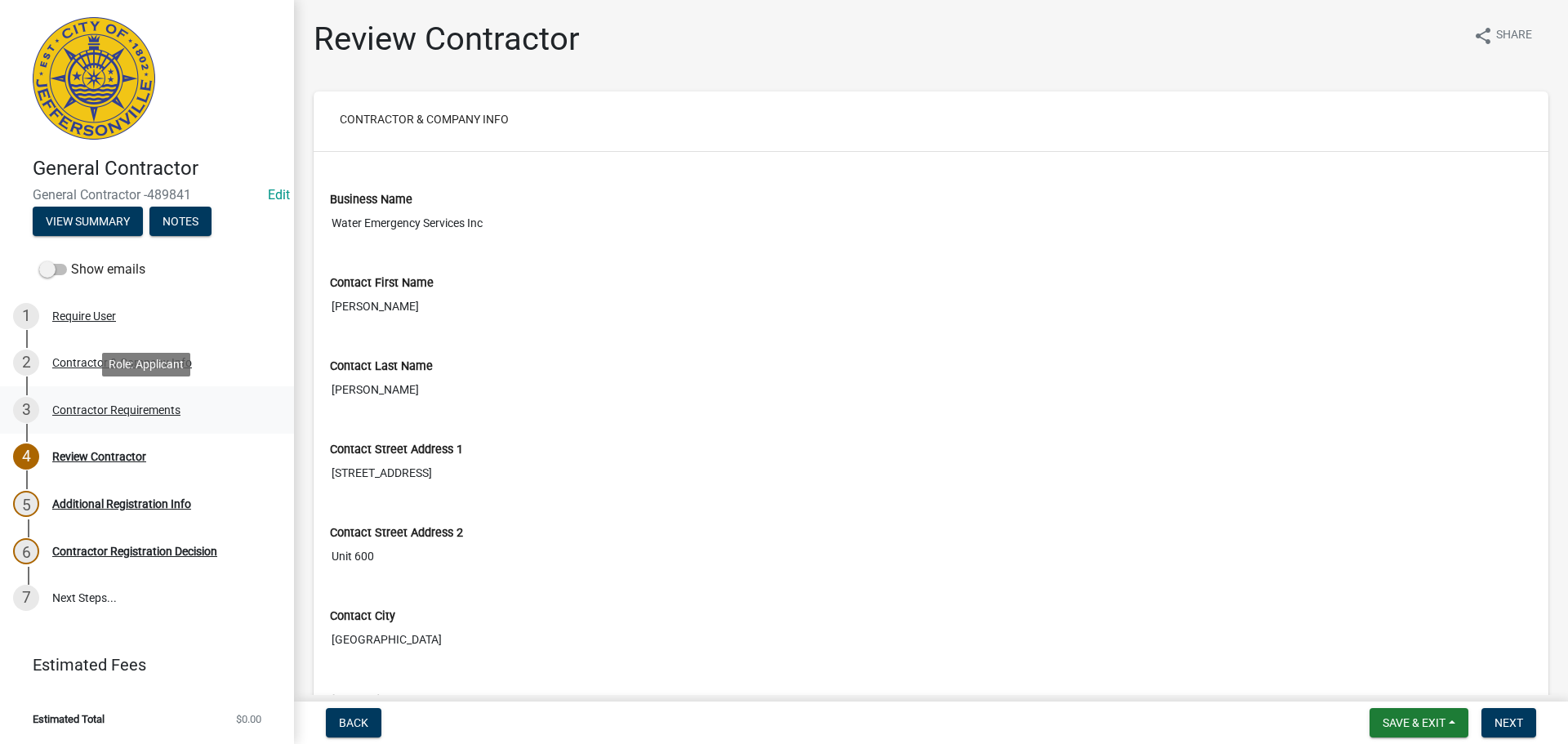
click at [116, 404] on div "Contractor Requirements" at bounding box center [116, 409] width 128 height 11
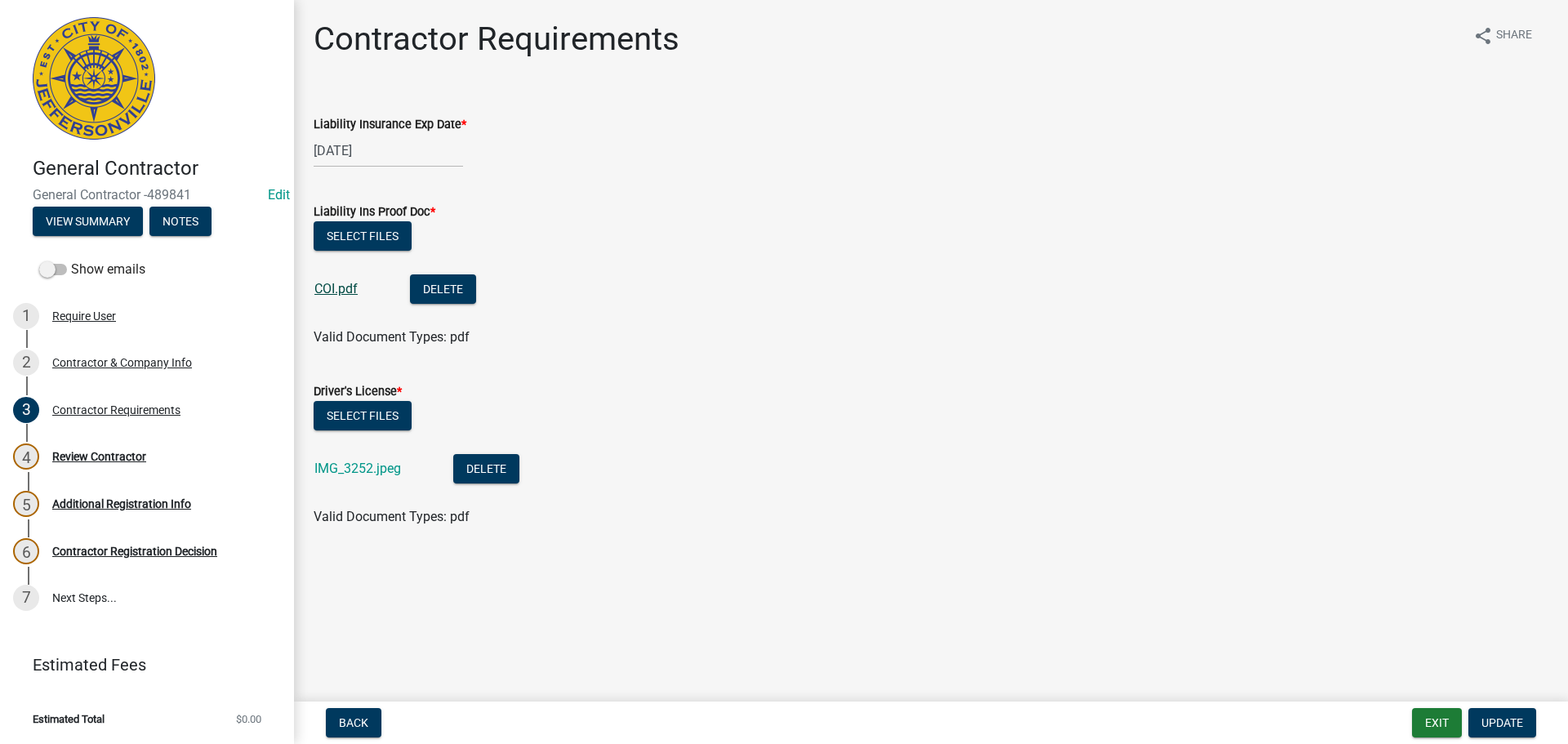
click at [340, 285] on link "COI.pdf" at bounding box center [335, 289] width 43 height 16
click at [1438, 719] on button "Exit" at bounding box center [1436, 723] width 50 height 29
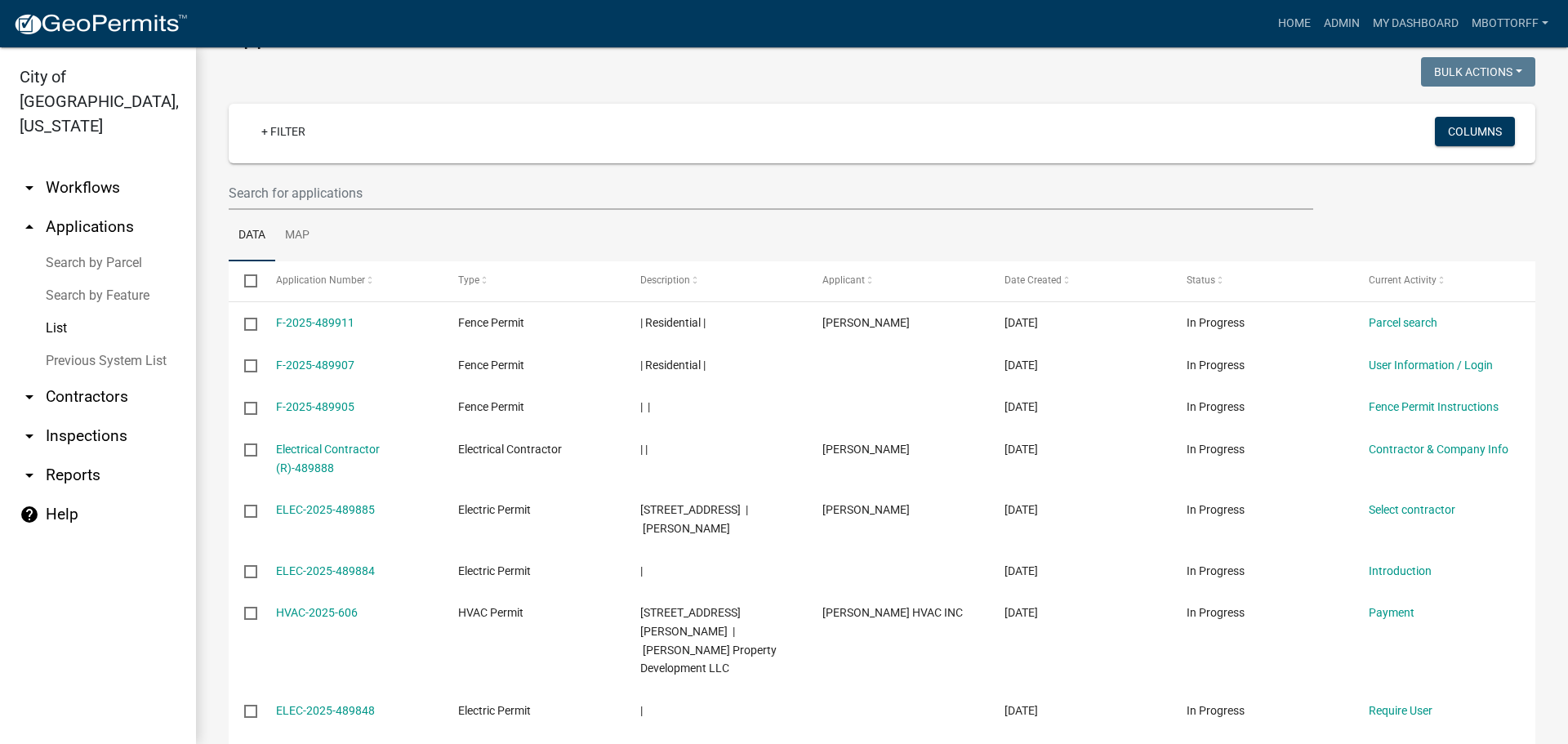
scroll to position [164, 0]
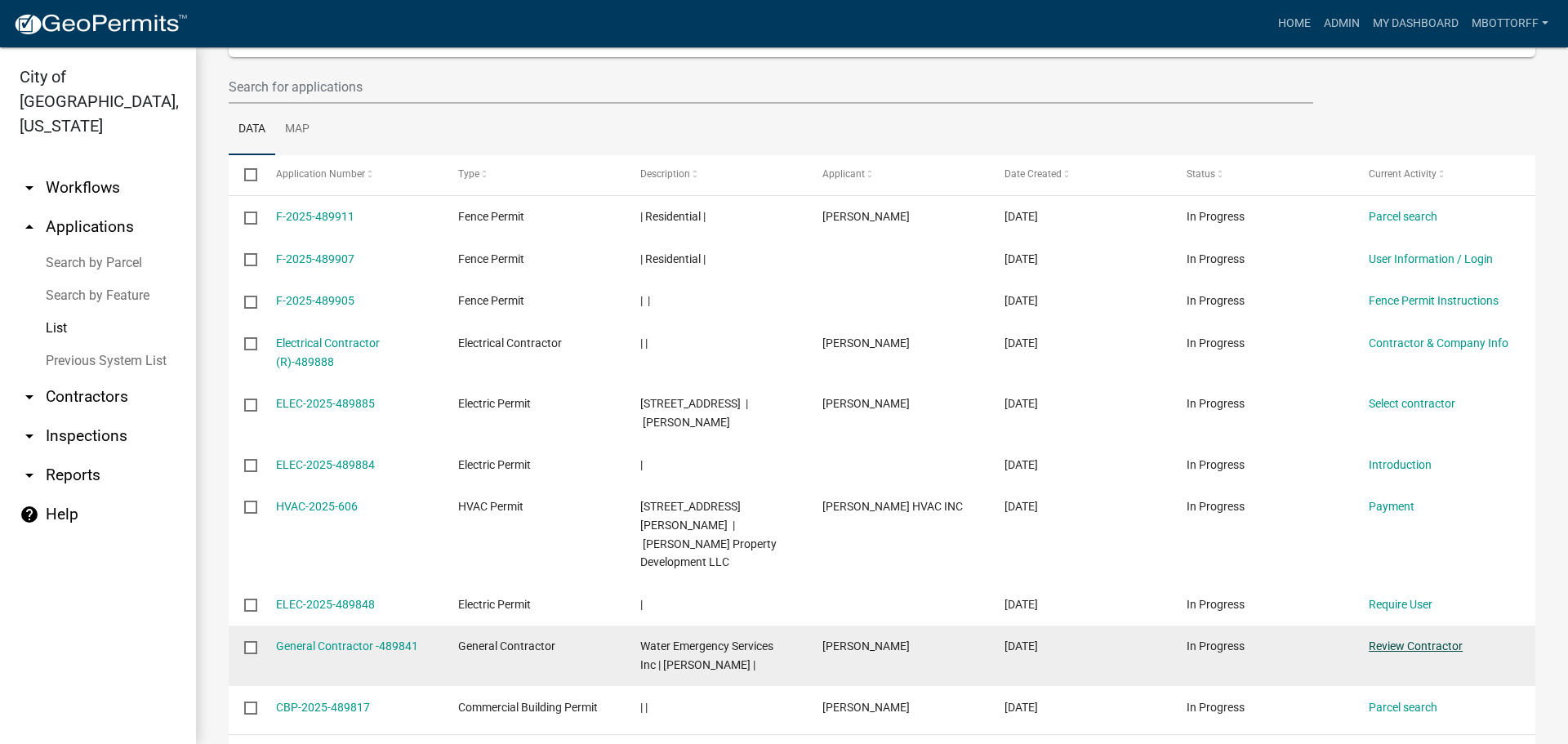
click at [1411, 640] on link "Review Contractor" at bounding box center [1415, 646] width 94 height 13
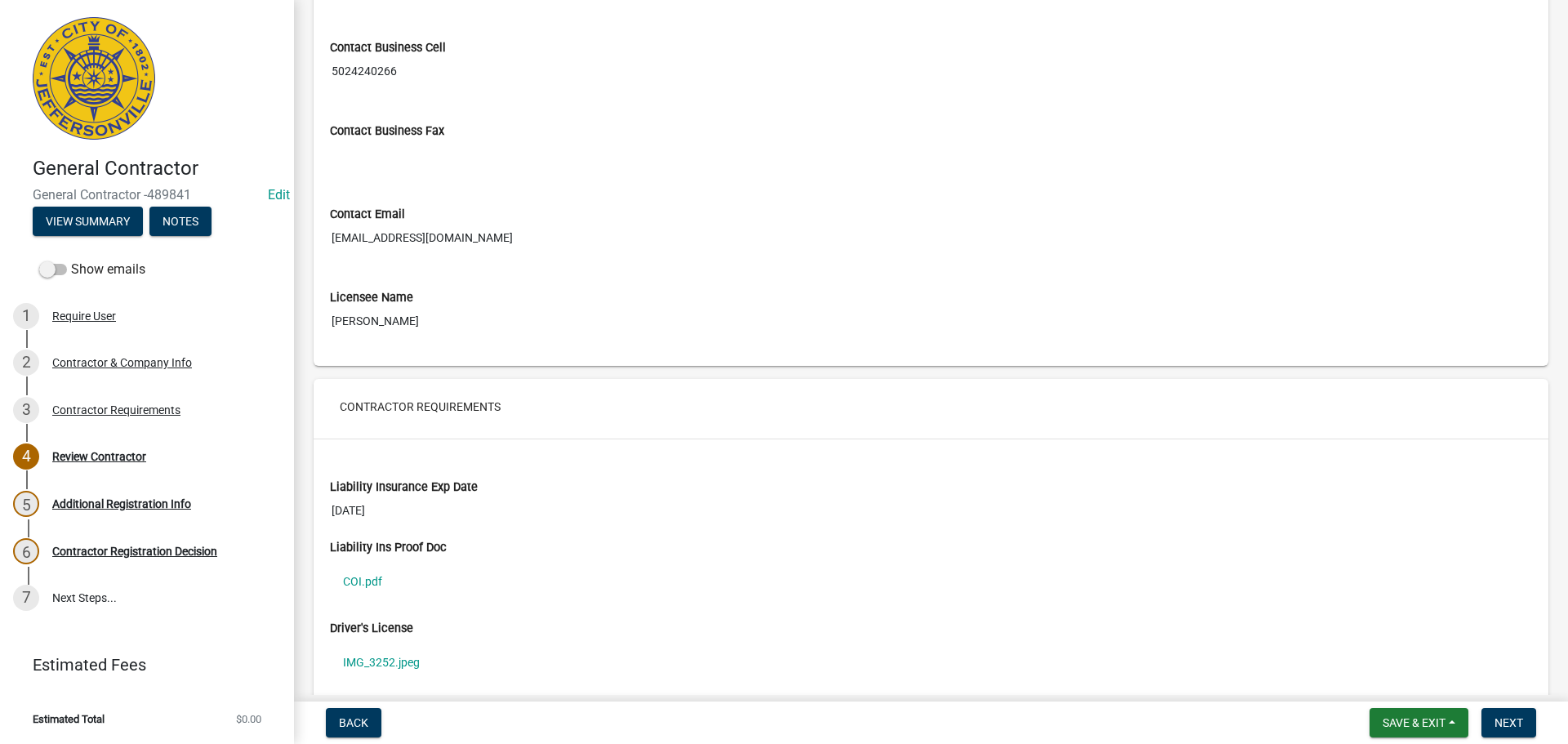
scroll to position [988, 0]
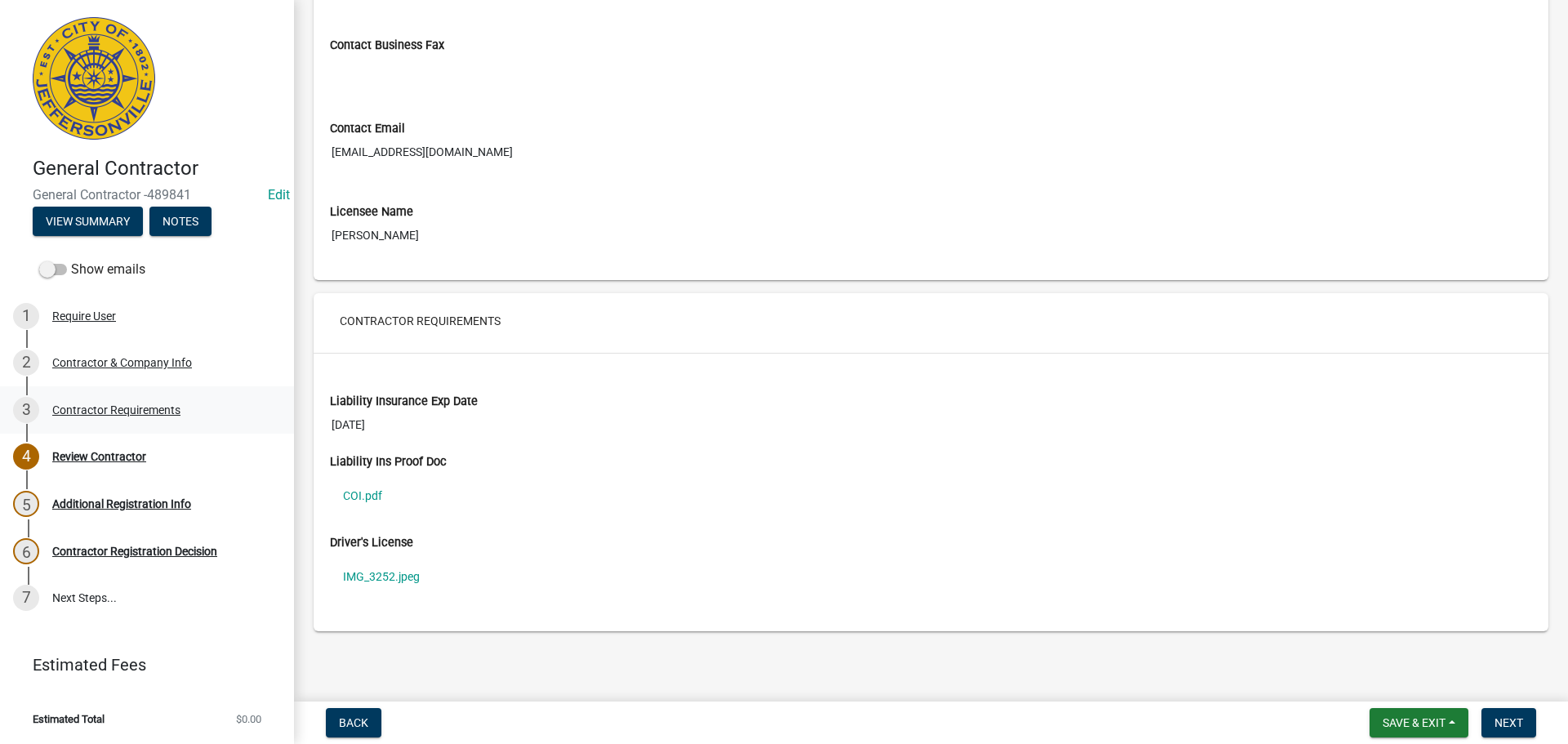
drag, startPoint x: 148, startPoint y: 402, endPoint x: 175, endPoint y: 390, distance: 29.5
click at [149, 402] on div "3 Contractor Requirements" at bounding box center [141, 410] width 255 height 26
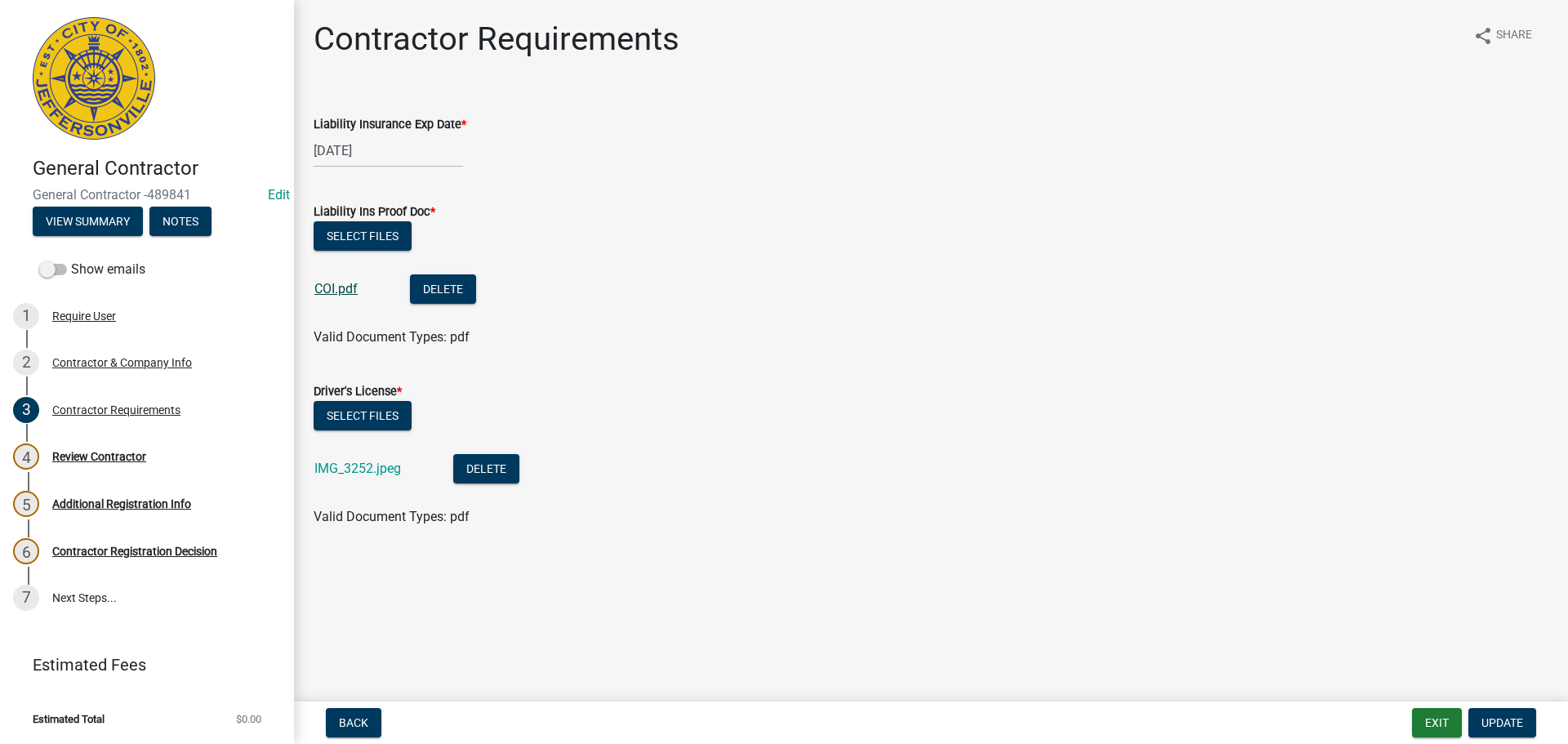
click at [335, 285] on link "COI.pdf" at bounding box center [335, 289] width 43 height 16
click at [441, 293] on button "Delete" at bounding box center [443, 289] width 66 height 29
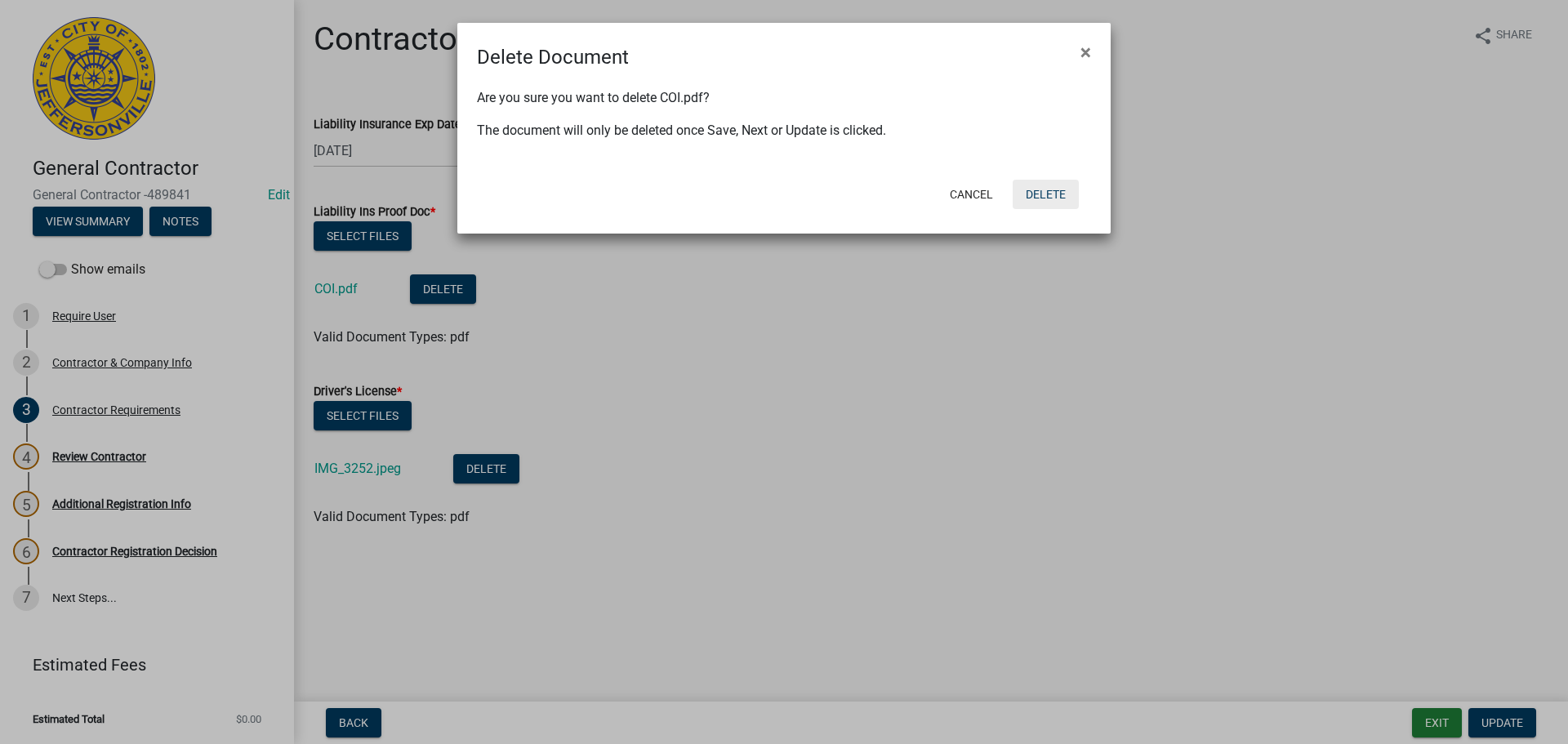
click at [1049, 196] on button "Delete" at bounding box center [1045, 194] width 66 height 29
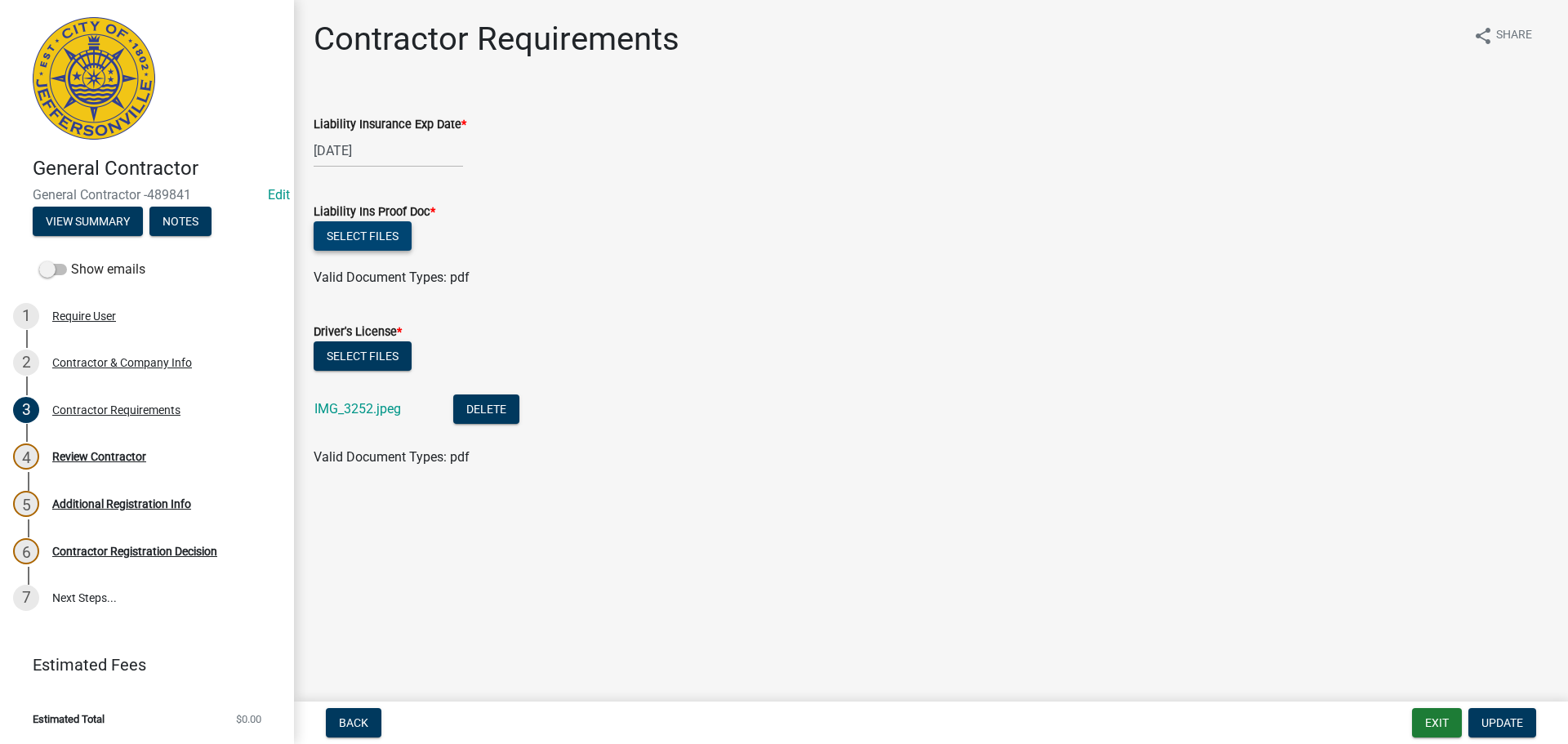
click at [348, 232] on button "Select files" at bounding box center [362, 235] width 98 height 29
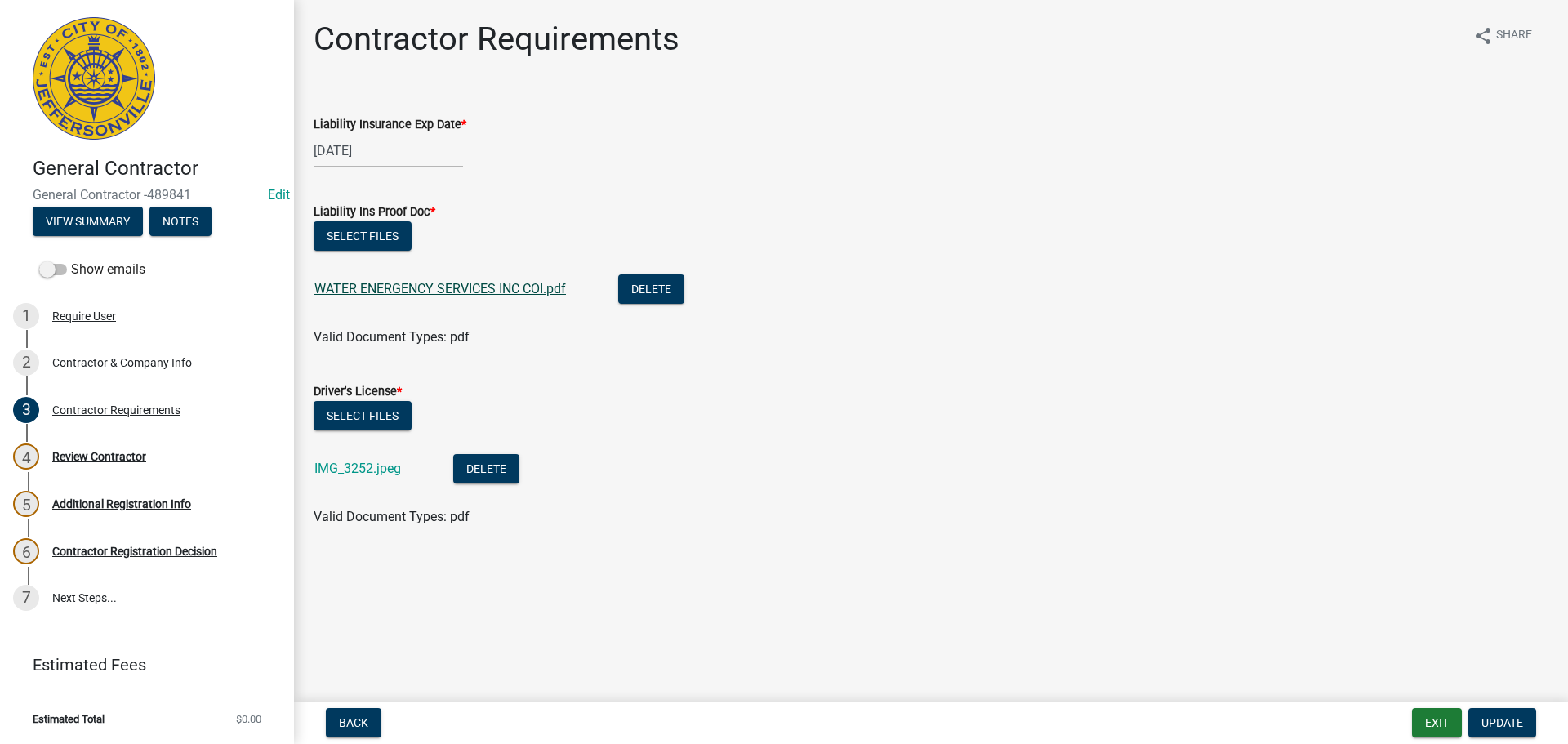
click at [376, 289] on link "WATER ENERGENCY SERVICES INC COI.pdf" at bounding box center [440, 289] width 252 height 16
click at [1492, 717] on span "Update" at bounding box center [1501, 723] width 41 height 13
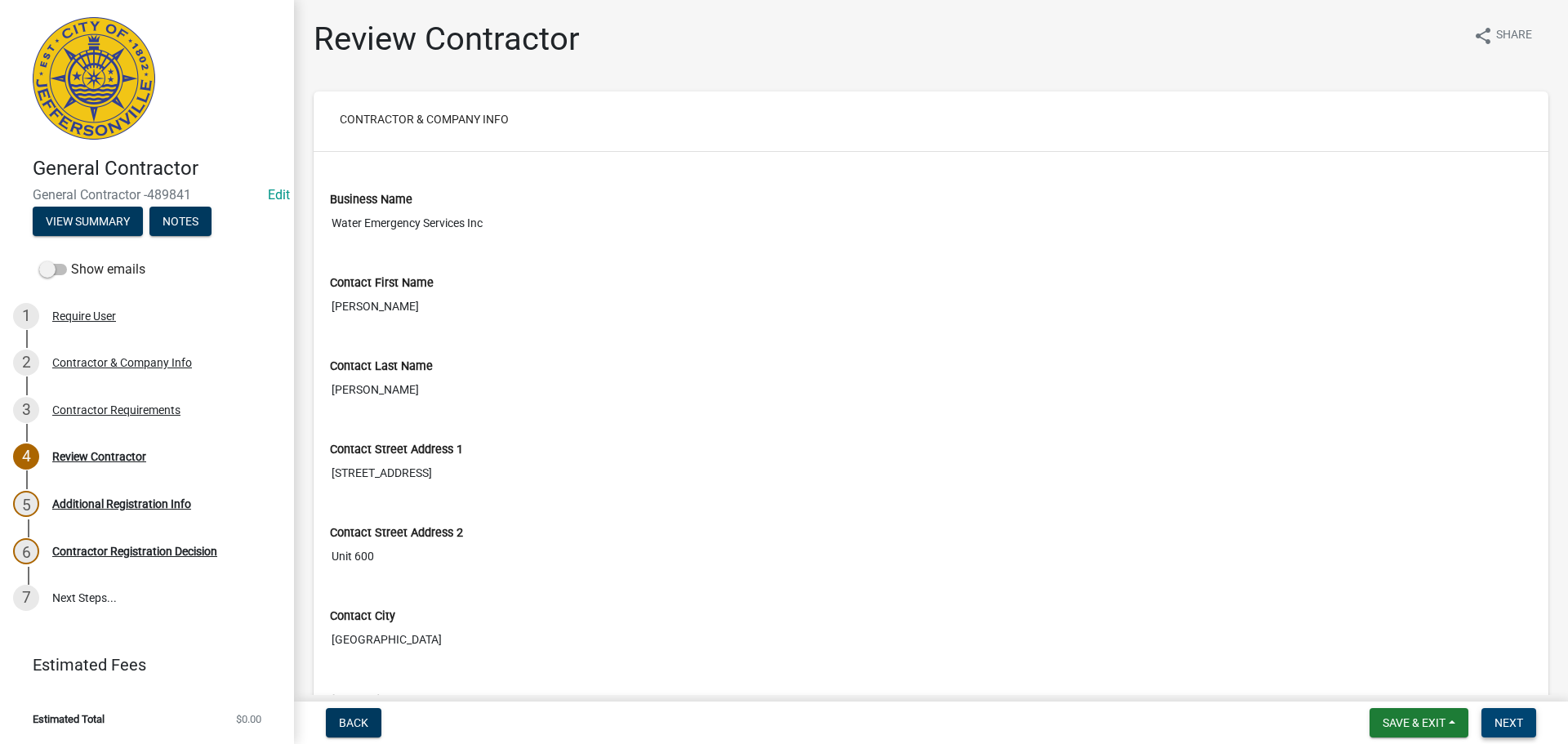
click at [1502, 720] on span "Next" at bounding box center [1508, 723] width 28 height 13
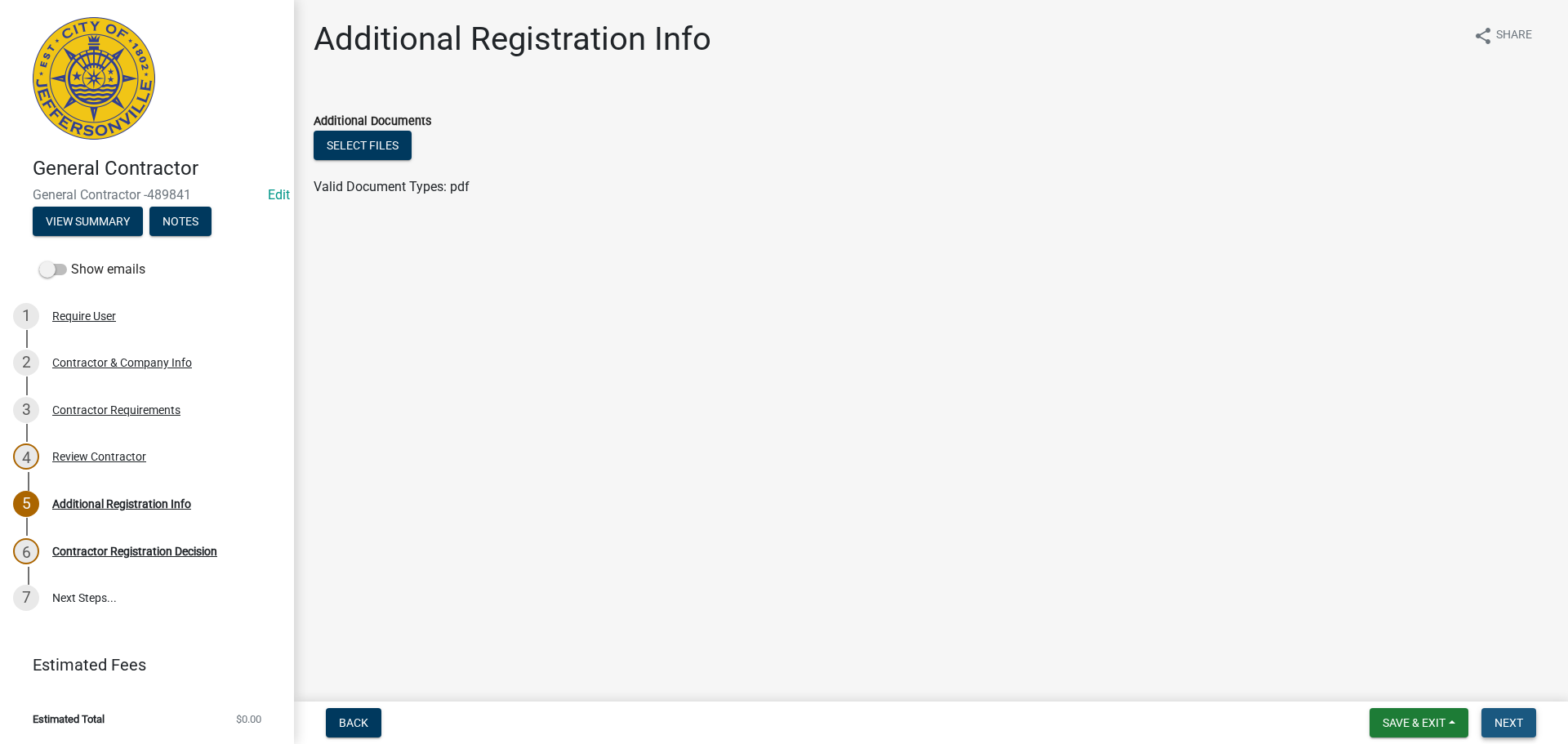
click at [1501, 719] on span "Next" at bounding box center [1508, 723] width 28 height 13
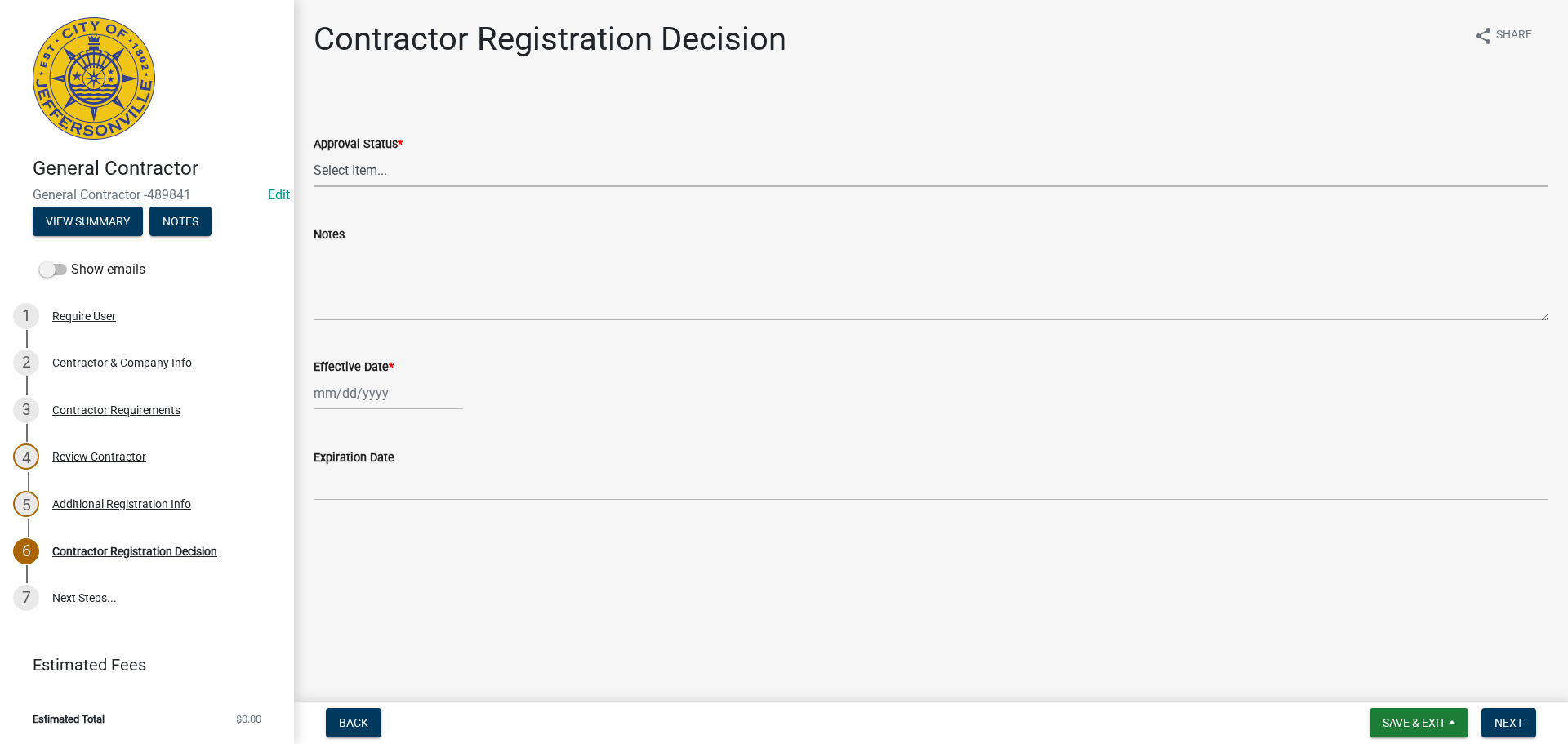
click at [343, 169] on select "Select Item... Approved Denied" at bounding box center [930, 170] width 1235 height 33
click at [313, 153] on select "Select Item... Approved Denied" at bounding box center [930, 170] width 1235 height 33
select select "4b86b809-39dd-4c68-9f3d-fdb3e7050482"
click at [349, 401] on div at bounding box center [388, 394] width 150 height 33
select select "10"
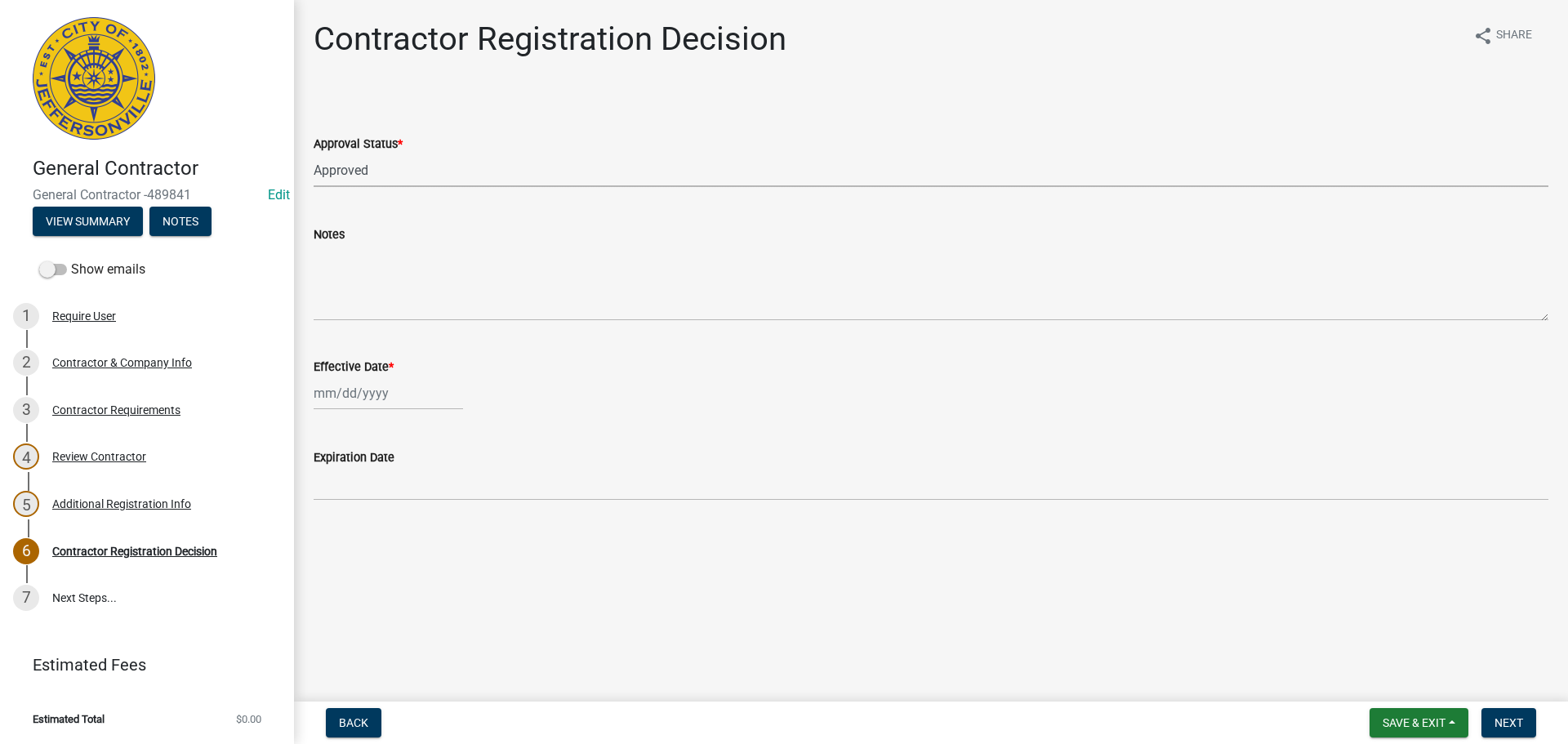
select select "2025"
click at [385, 501] on div "8" at bounding box center [382, 507] width 26 height 26
type input "[DATE]"
click at [1509, 724] on span "Next" at bounding box center [1508, 723] width 28 height 13
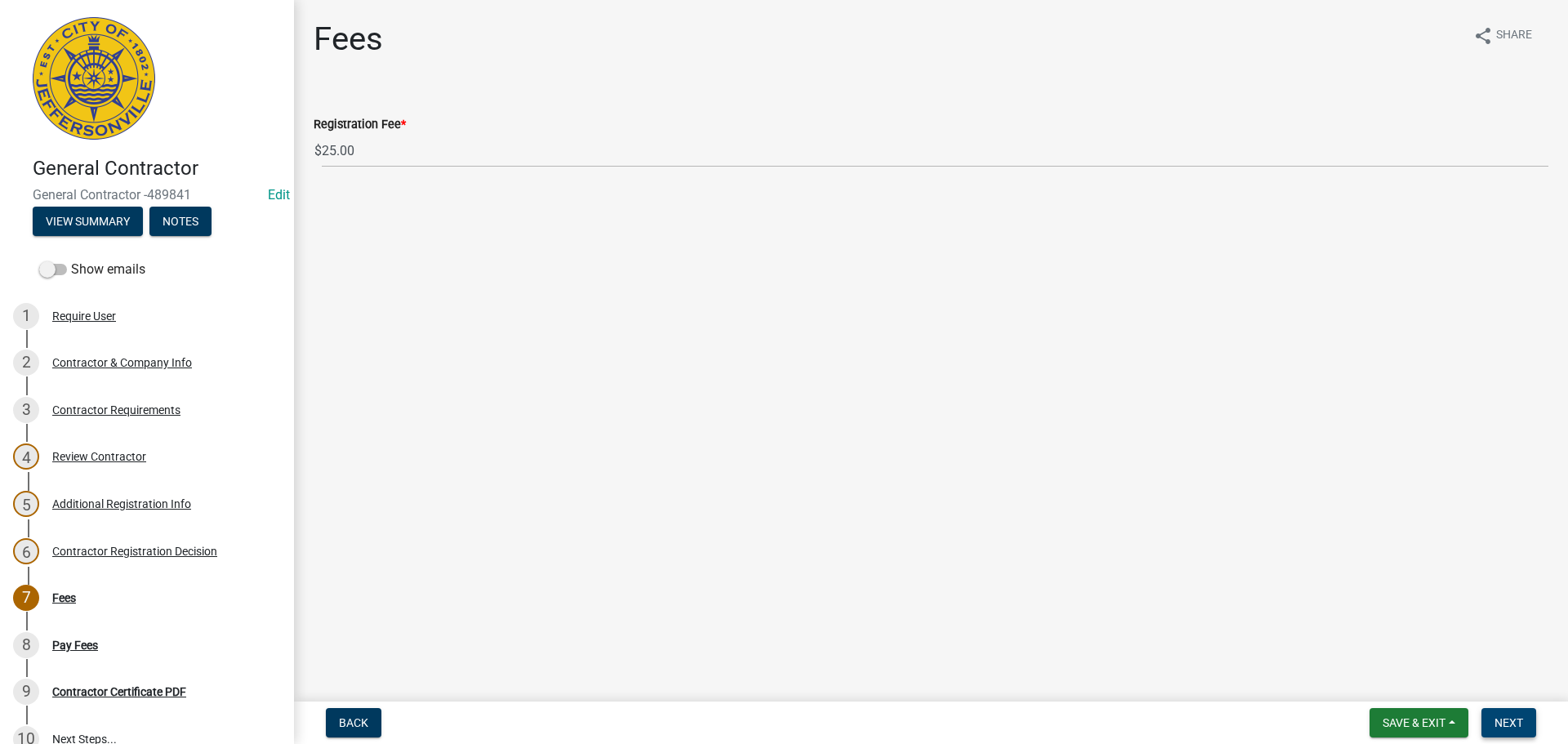
click at [1510, 720] on span "Next" at bounding box center [1508, 723] width 28 height 13
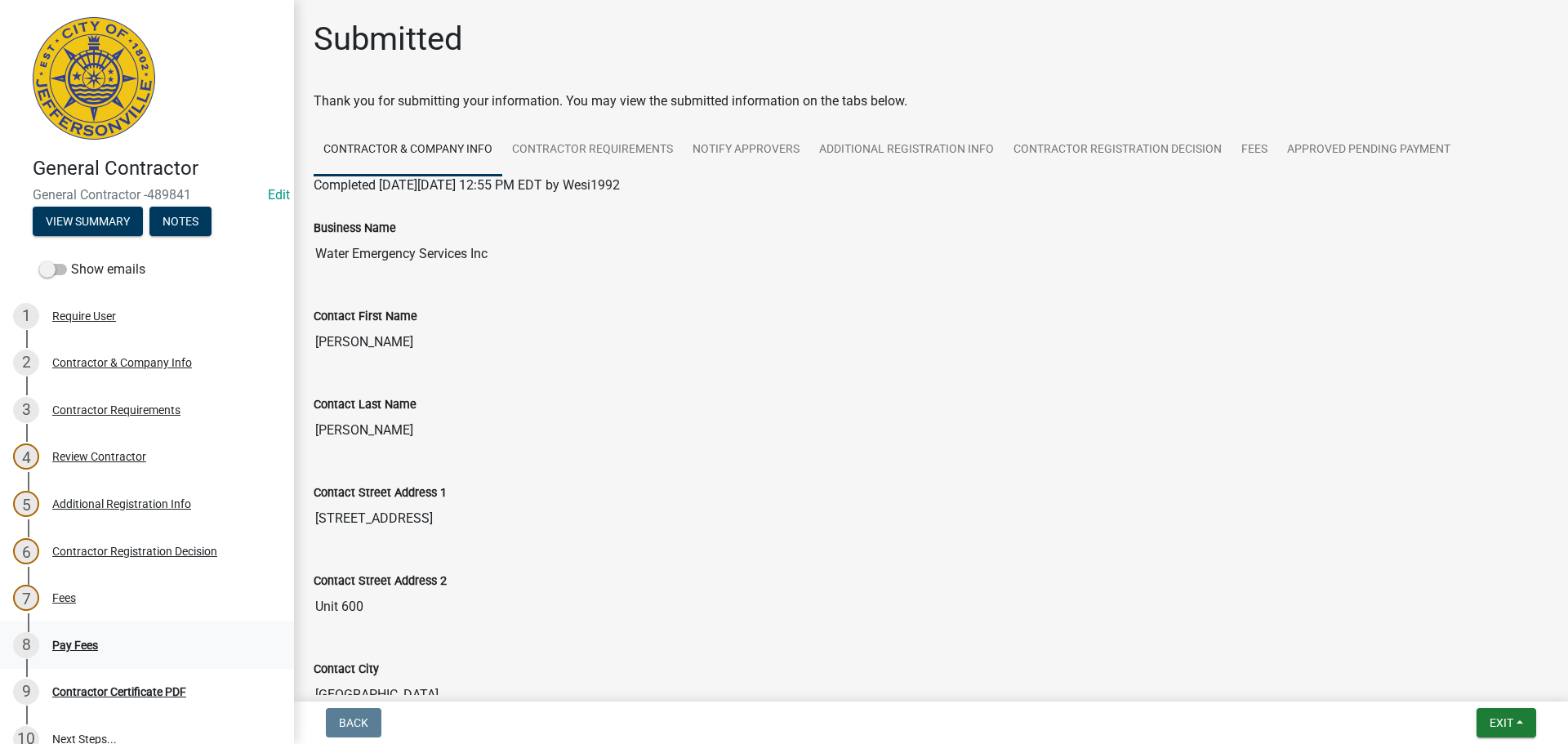
click at [76, 640] on div "Pay Fees" at bounding box center [75, 645] width 46 height 11
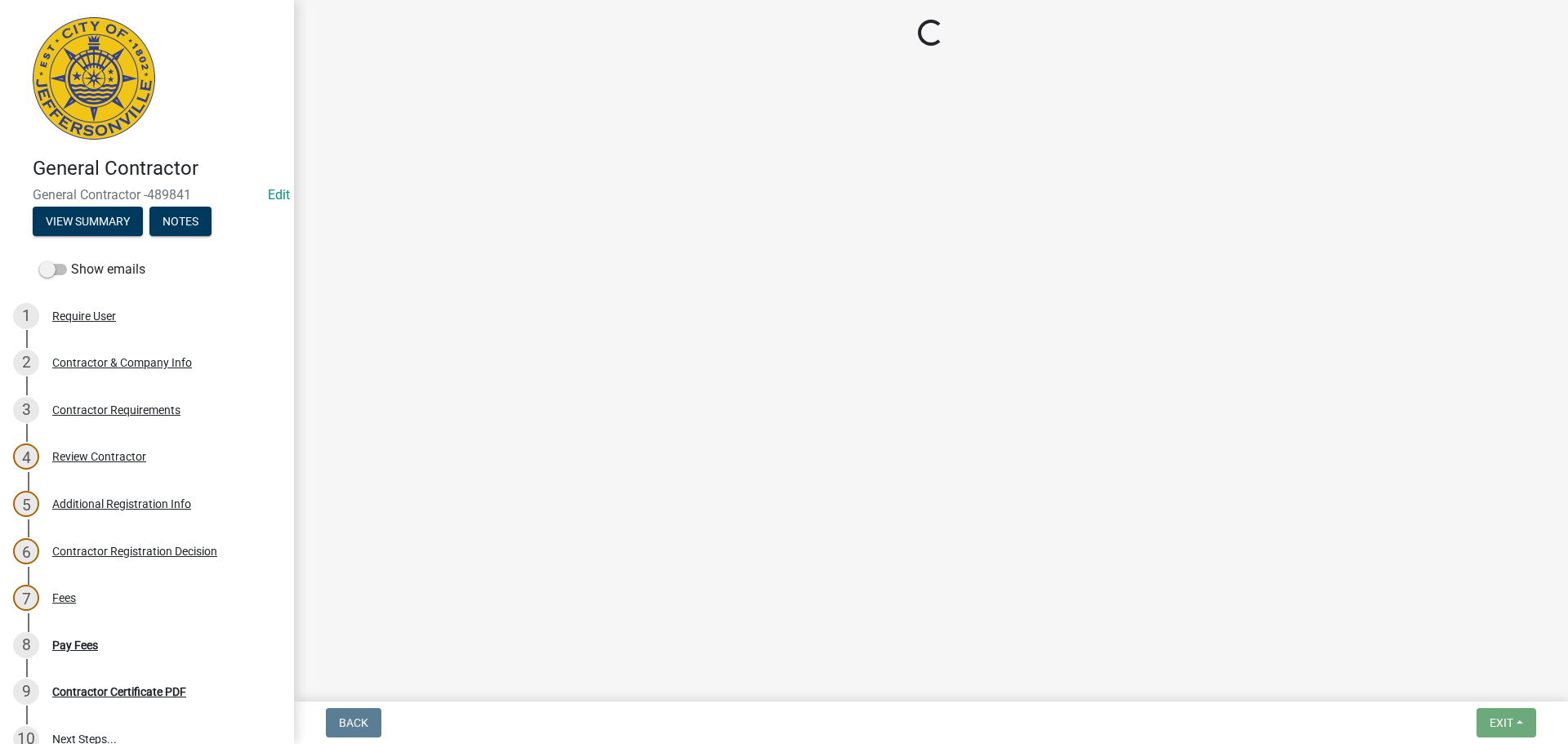
select select "3: 3"
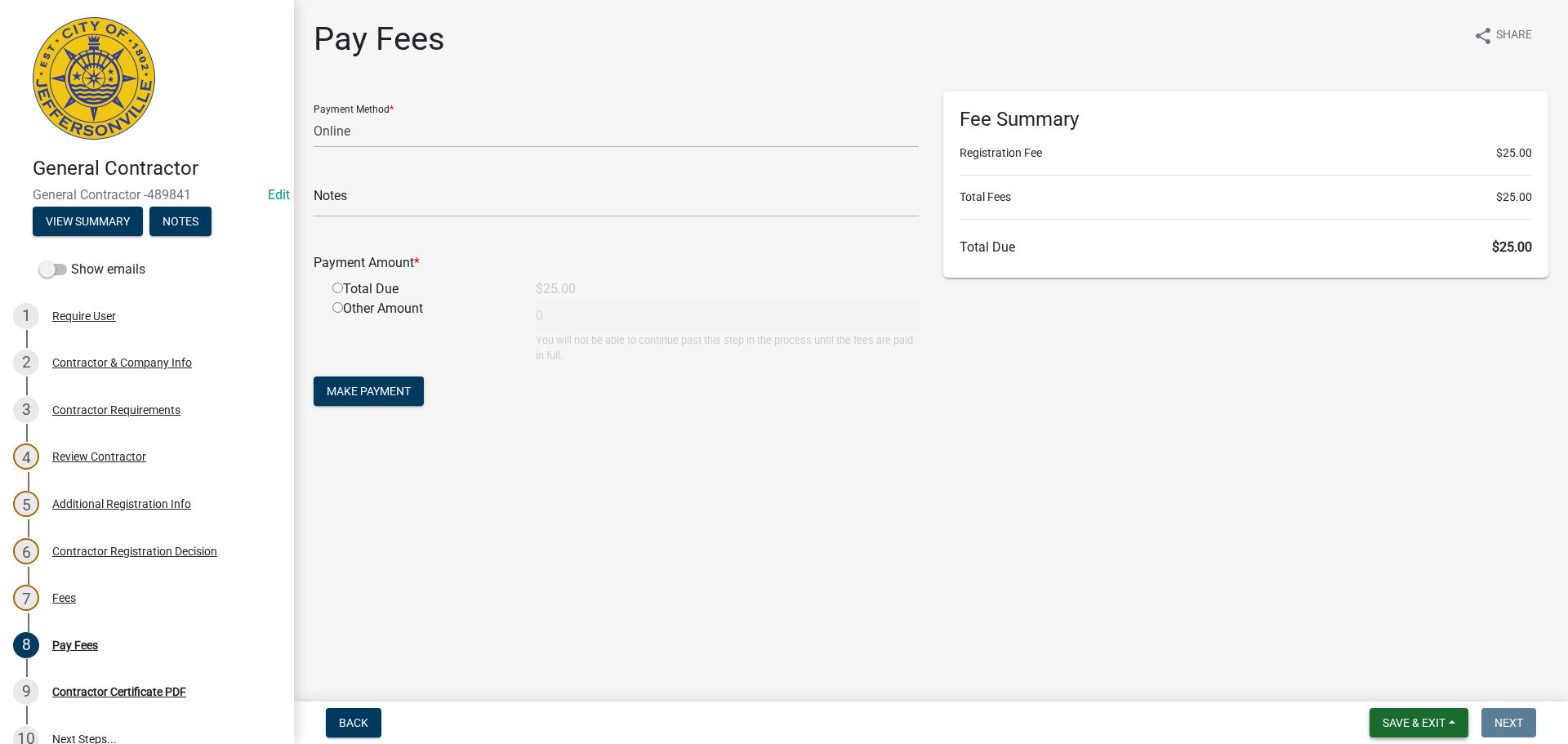
drag, startPoint x: 1424, startPoint y: 734, endPoint x: 1420, endPoint y: 727, distance: 8.1
click at [1424, 732] on button "Save & Exit" at bounding box center [1418, 723] width 99 height 29
click at [1409, 680] on button "Save & Exit" at bounding box center [1403, 681] width 130 height 40
